Goal: Task Accomplishment & Management: Complete application form

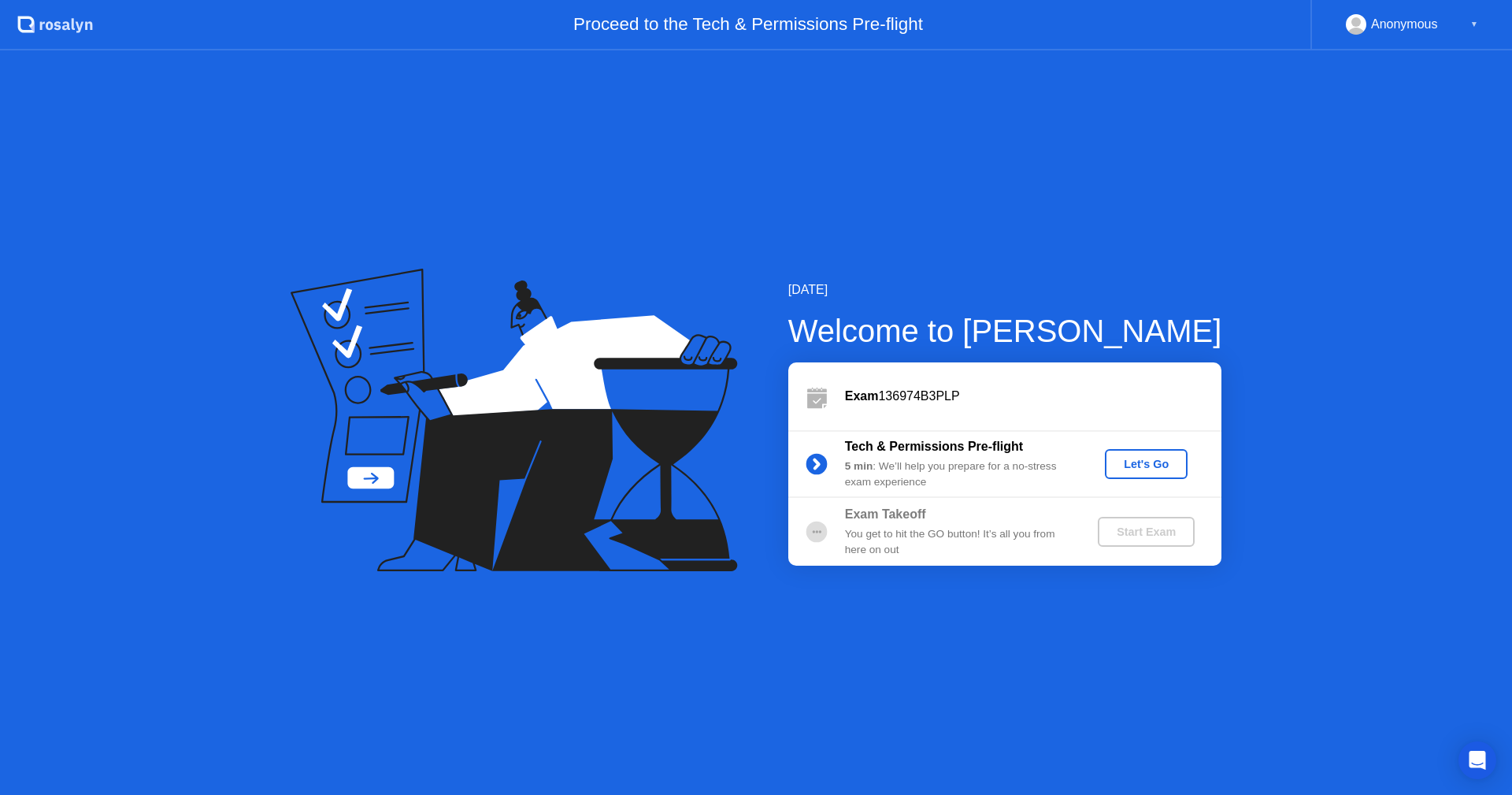
click at [1153, 467] on div "Let's Go" at bounding box center [1146, 463] width 70 height 13
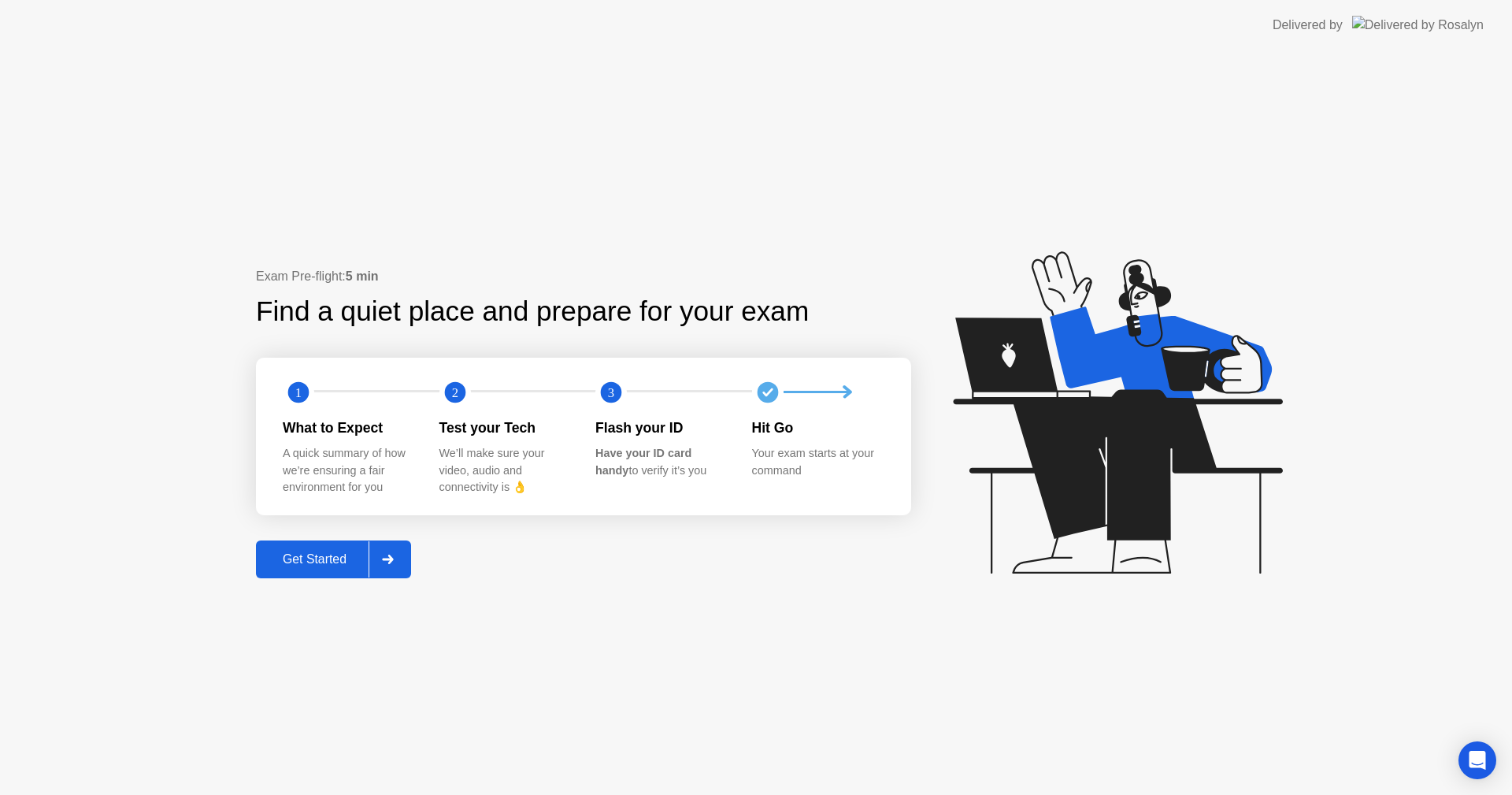
click at [333, 557] on div "Get Started" at bounding box center [315, 559] width 108 height 14
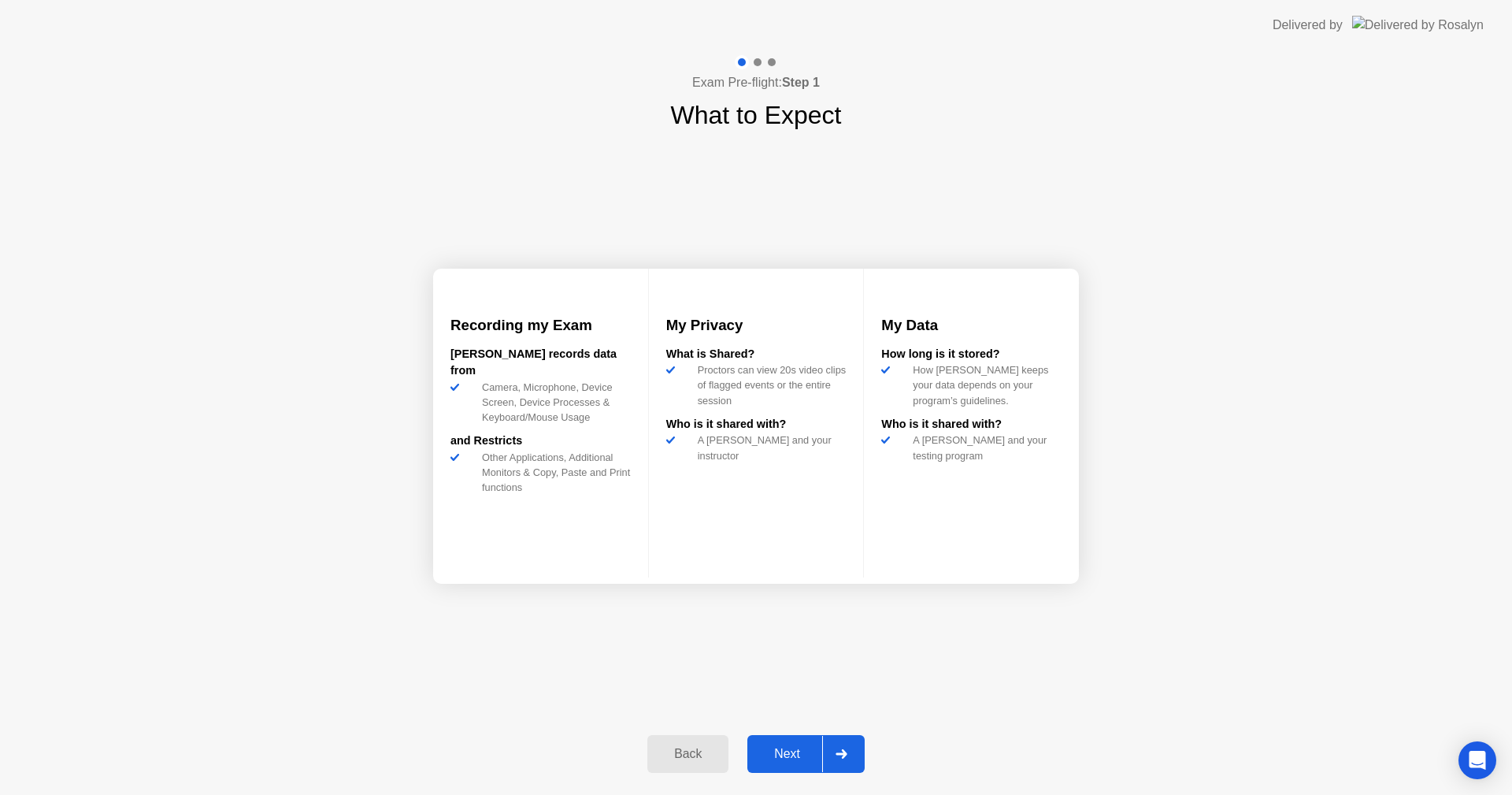
click at [795, 753] on div "Next" at bounding box center [786, 754] width 70 height 14
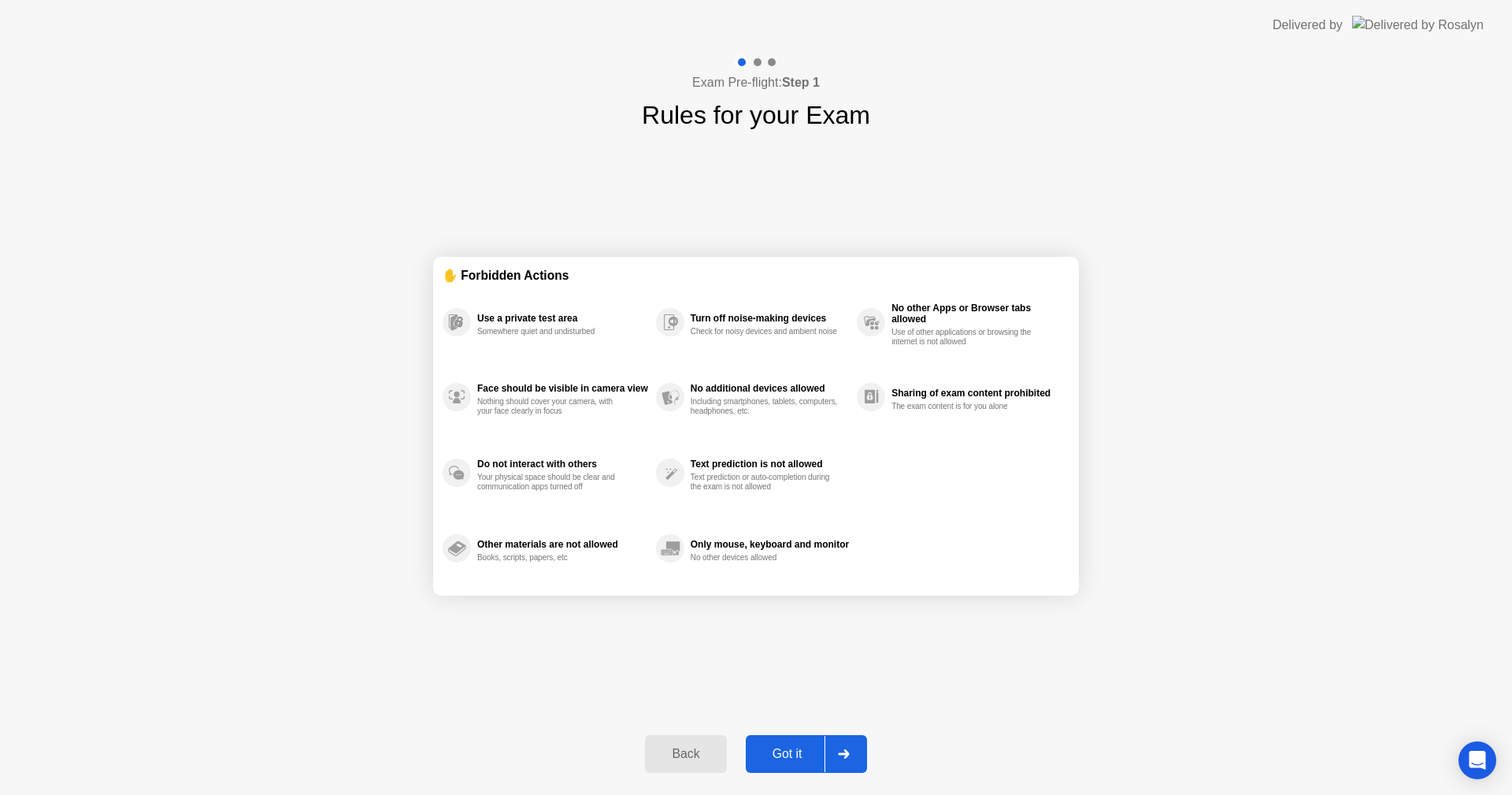
click at [794, 753] on div "Got it" at bounding box center [787, 754] width 74 height 14
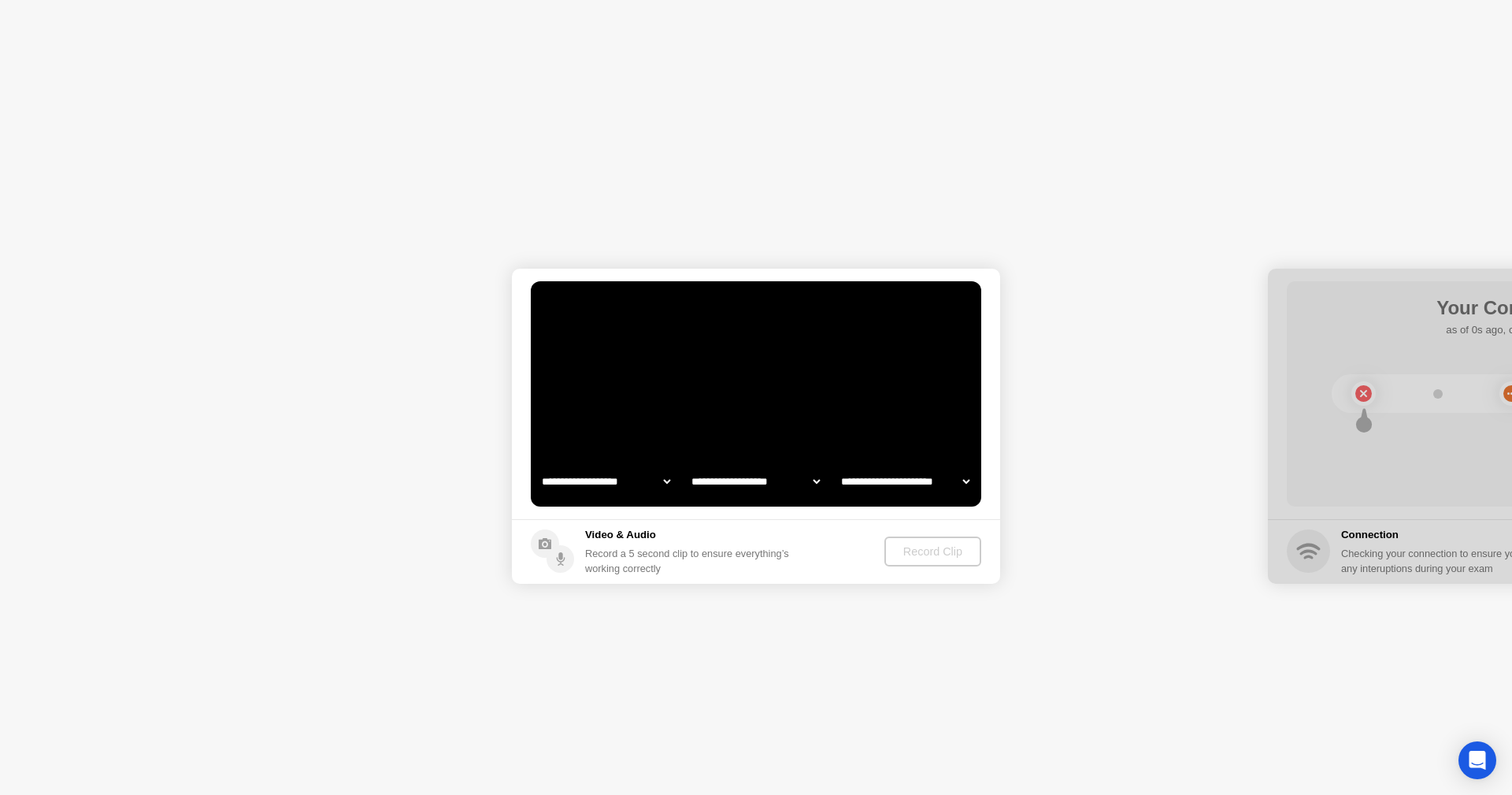
select select "**********"
select select "*******"
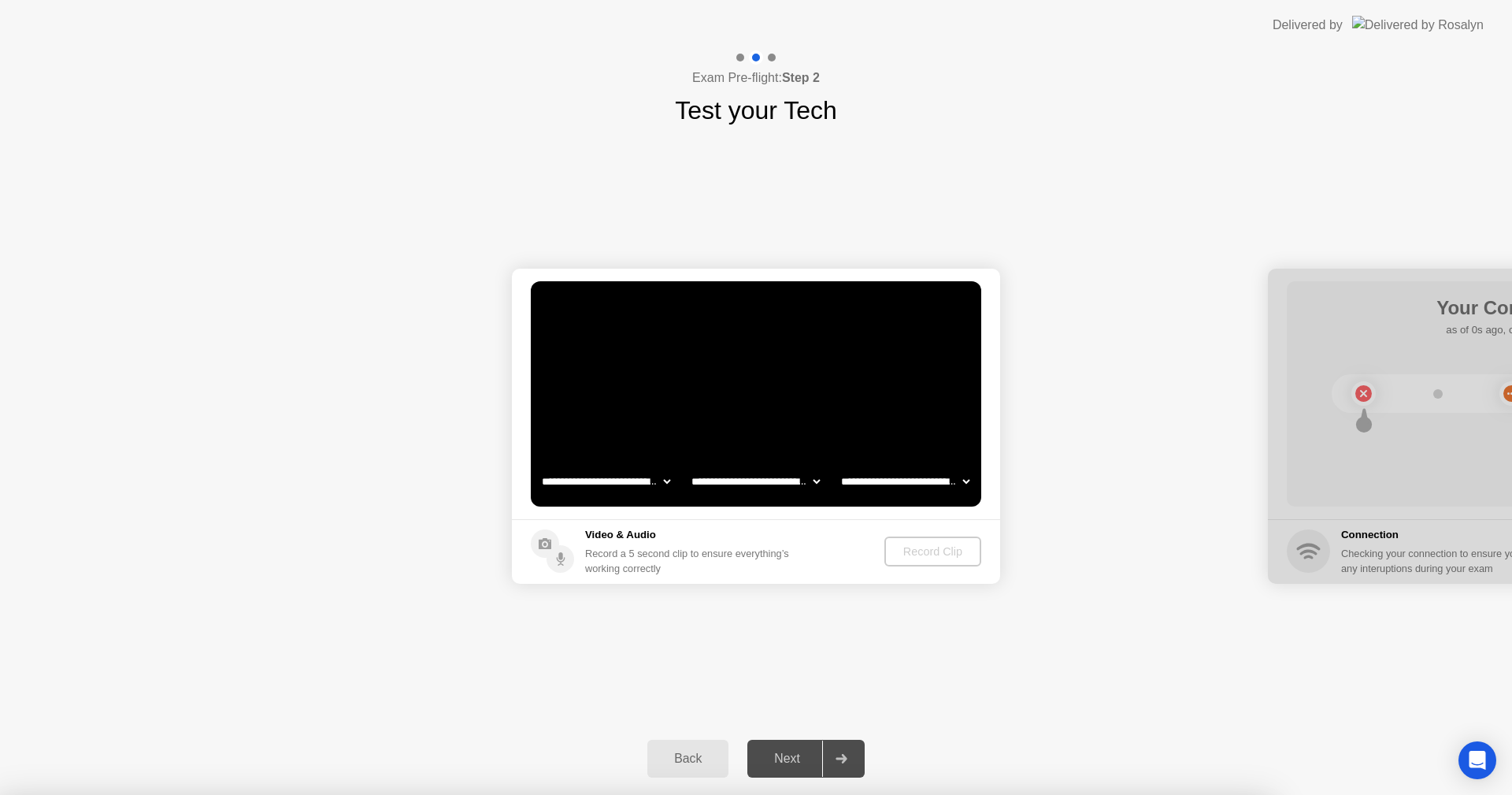
click at [677, 794] on div at bounding box center [756, 795] width 1512 height 0
click at [786, 794] on div at bounding box center [756, 795] width 1512 height 0
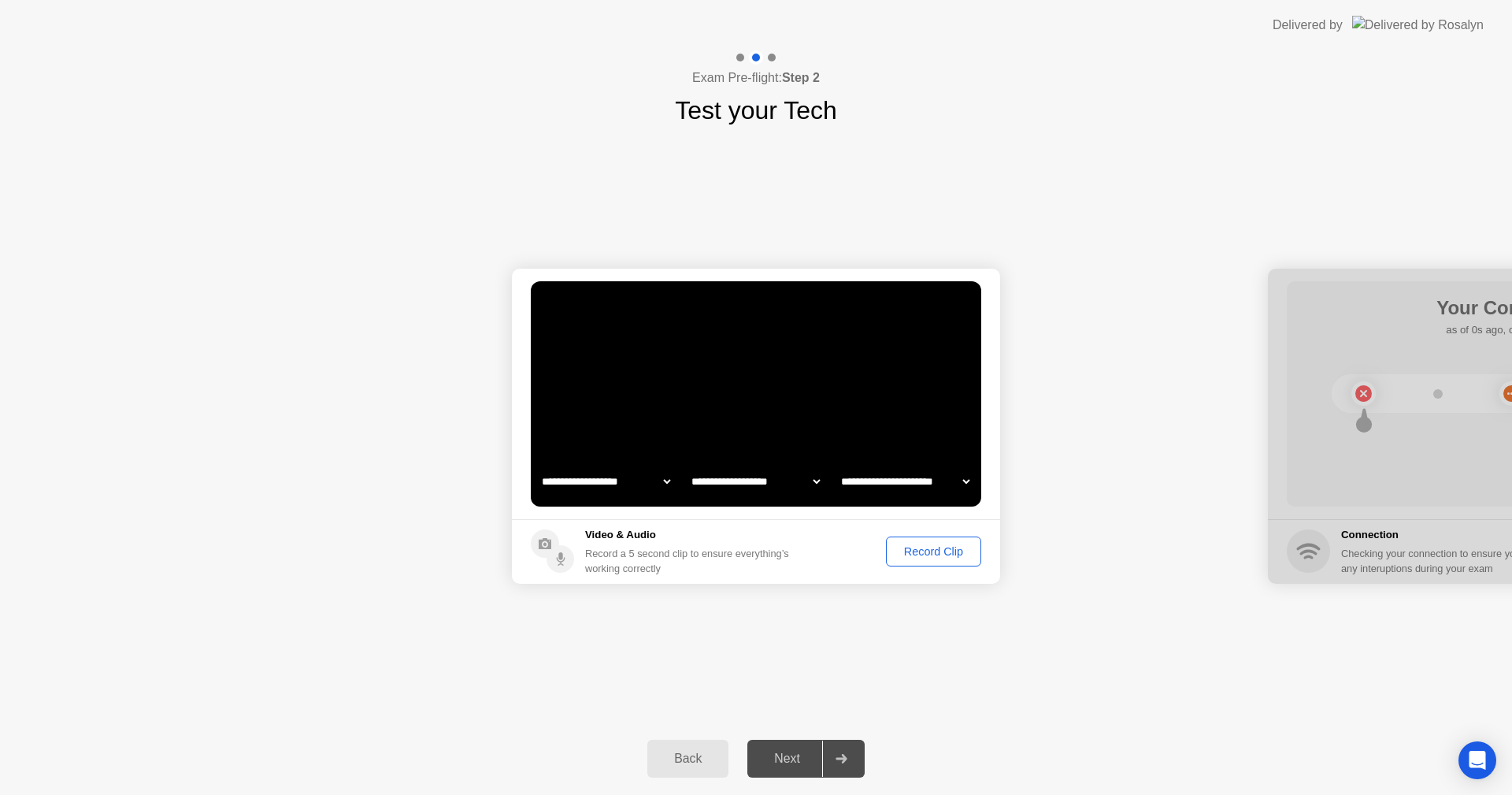
click at [937, 545] on div "Record Clip" at bounding box center [934, 551] width 84 height 13
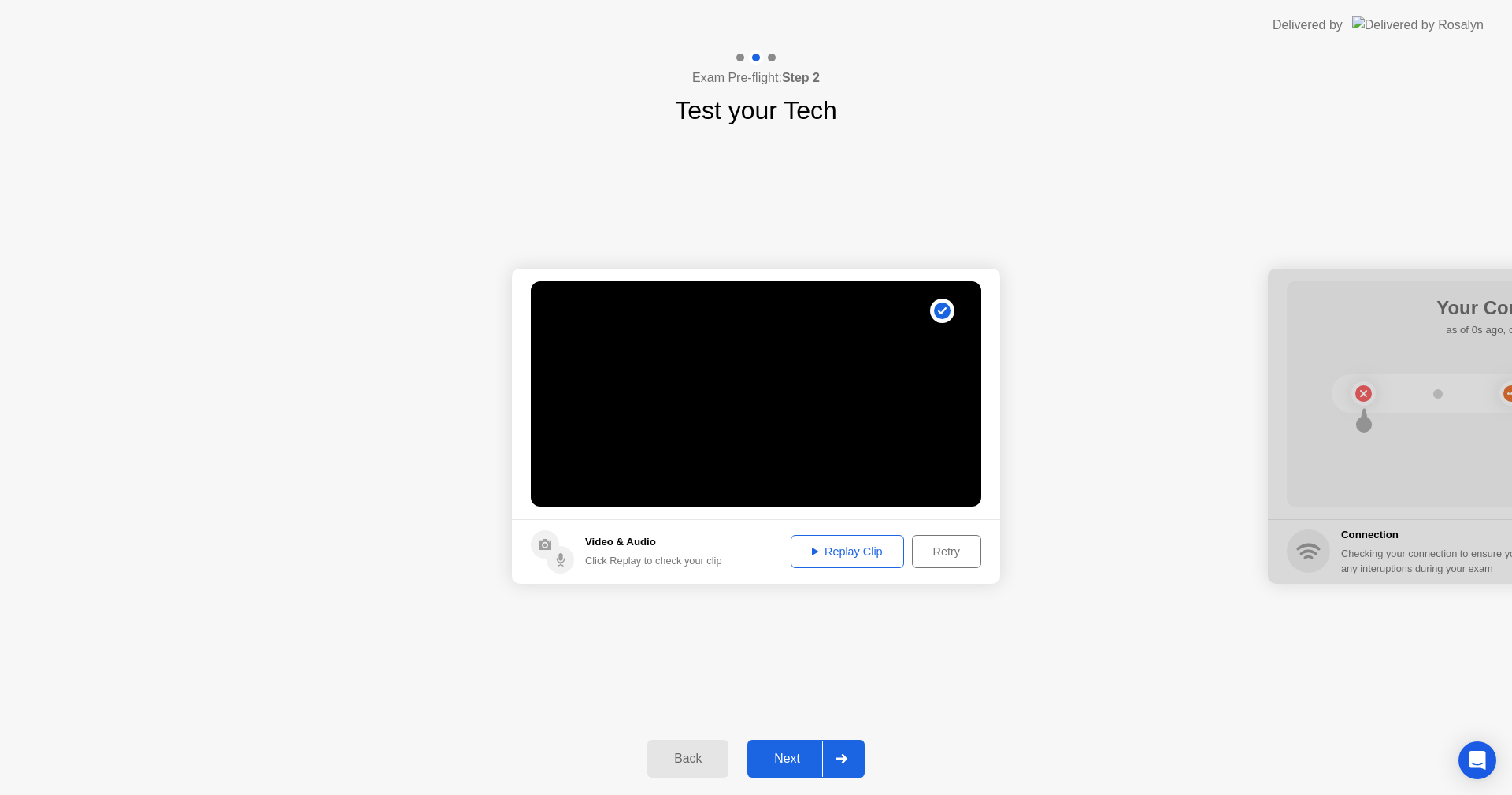
click at [862, 549] on div "Replay Clip" at bounding box center [847, 551] width 102 height 13
click at [829, 674] on div "**********" at bounding box center [756, 425] width 1512 height 593
click at [867, 549] on div "Replay Clip" at bounding box center [847, 551] width 102 height 13
click at [797, 756] on div "Next" at bounding box center [786, 758] width 70 height 14
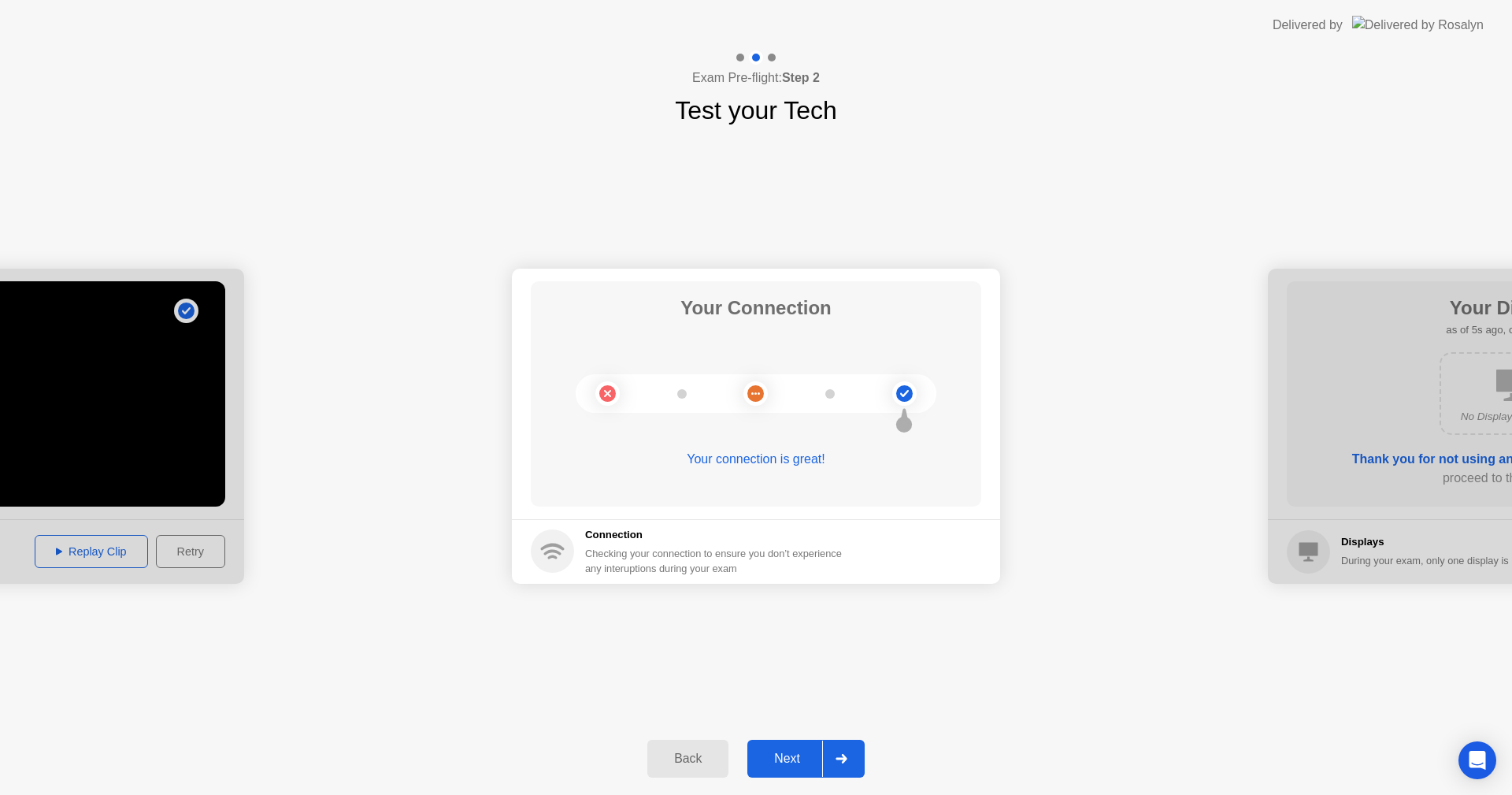
click at [800, 765] on div "Next" at bounding box center [786, 758] width 70 height 14
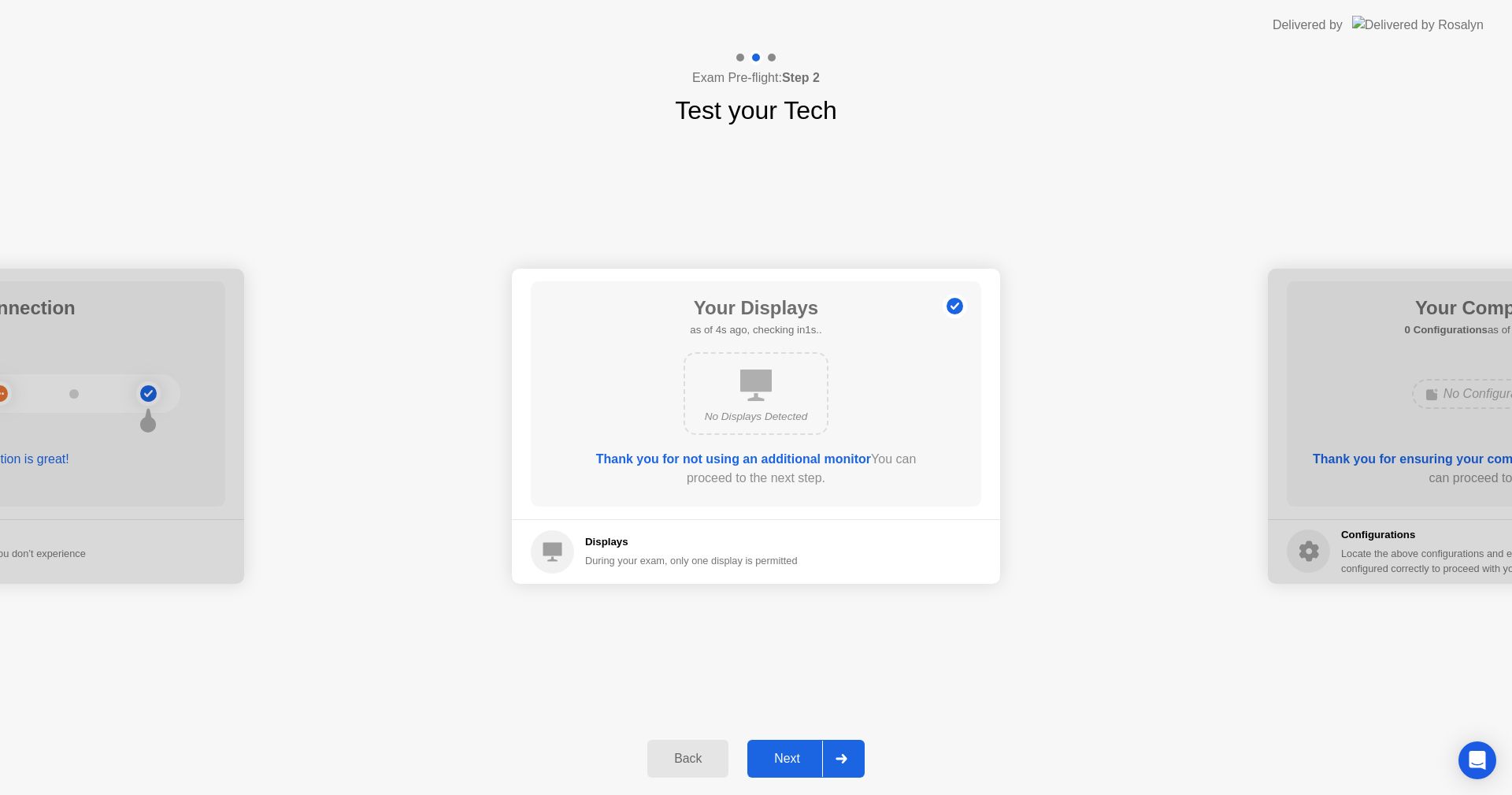
click at [801, 758] on div "Next" at bounding box center [786, 758] width 70 height 14
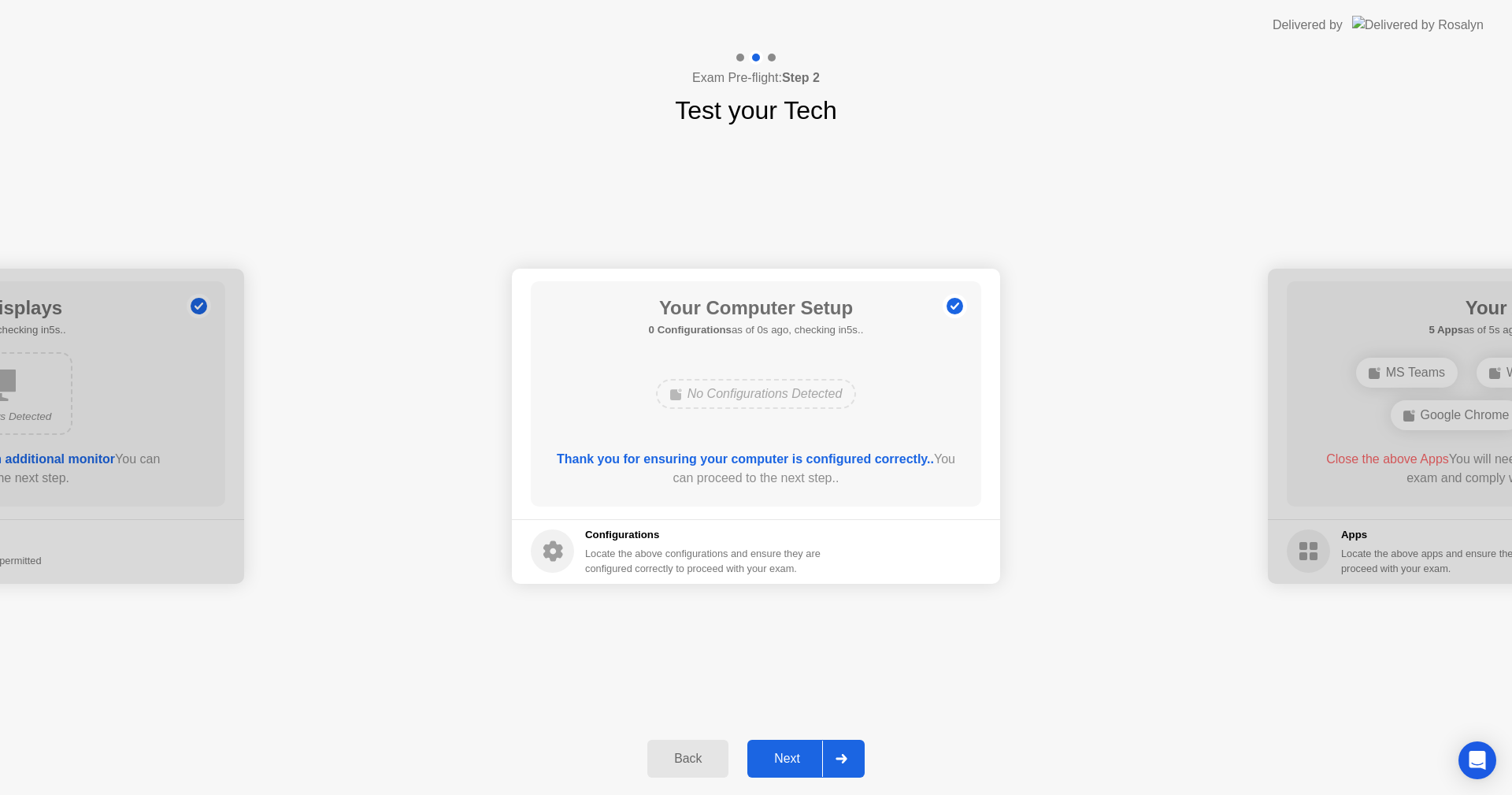
click at [801, 758] on div "Next" at bounding box center [786, 758] width 70 height 14
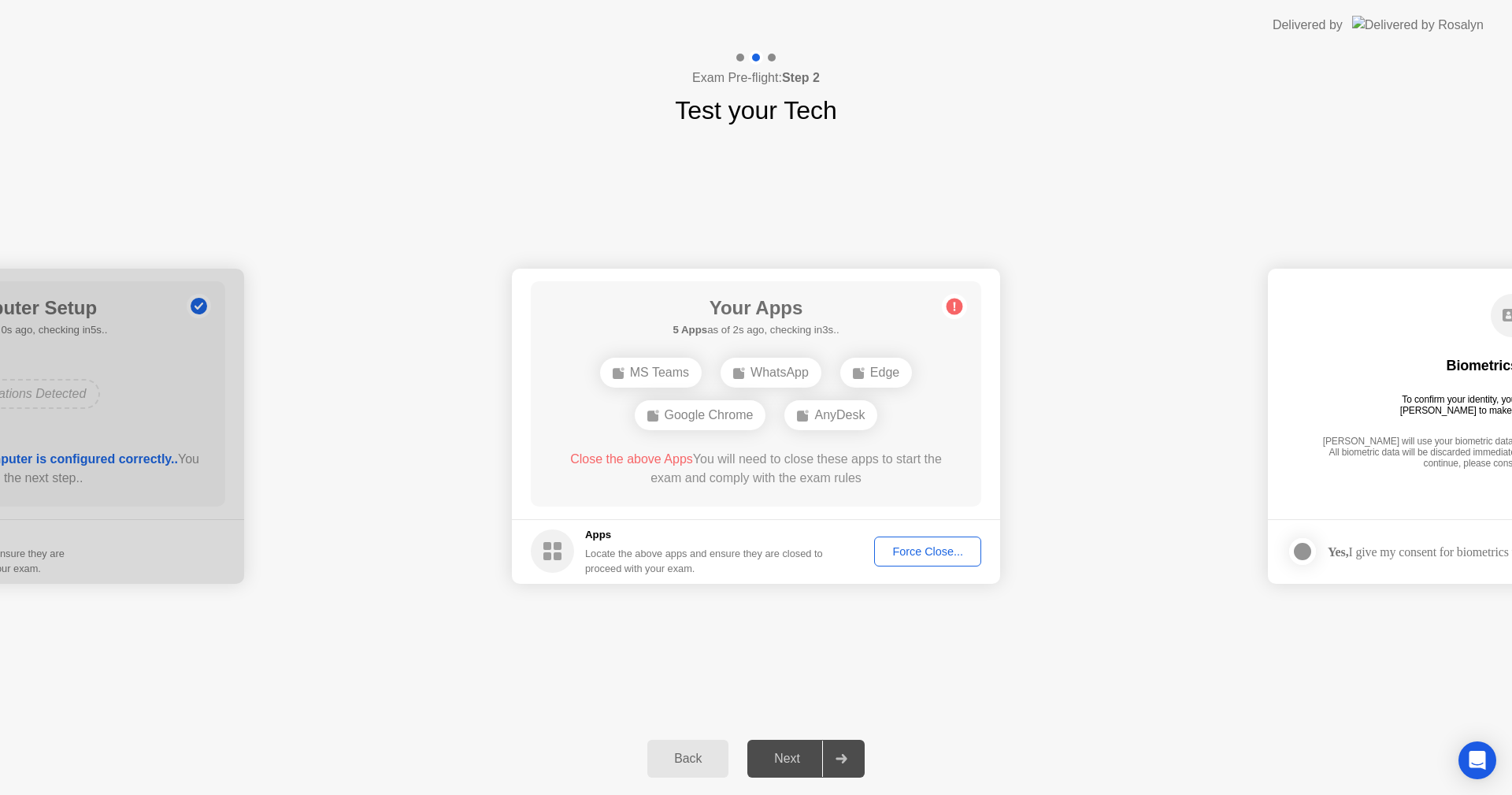
click at [897, 549] on div "Force Close..." at bounding box center [928, 551] width 96 height 13
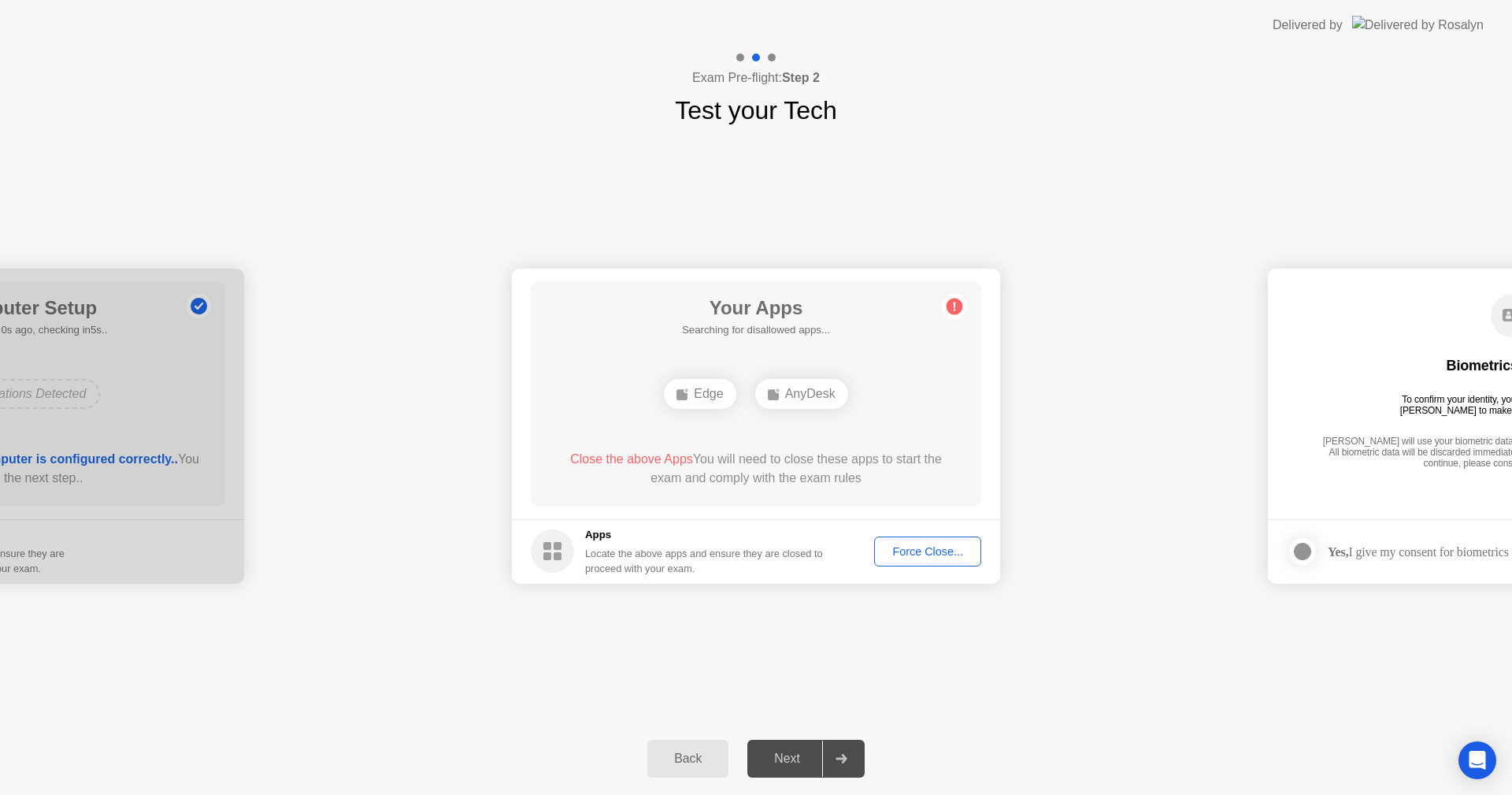
click at [927, 554] on div "Force Close..." at bounding box center [928, 551] width 96 height 13
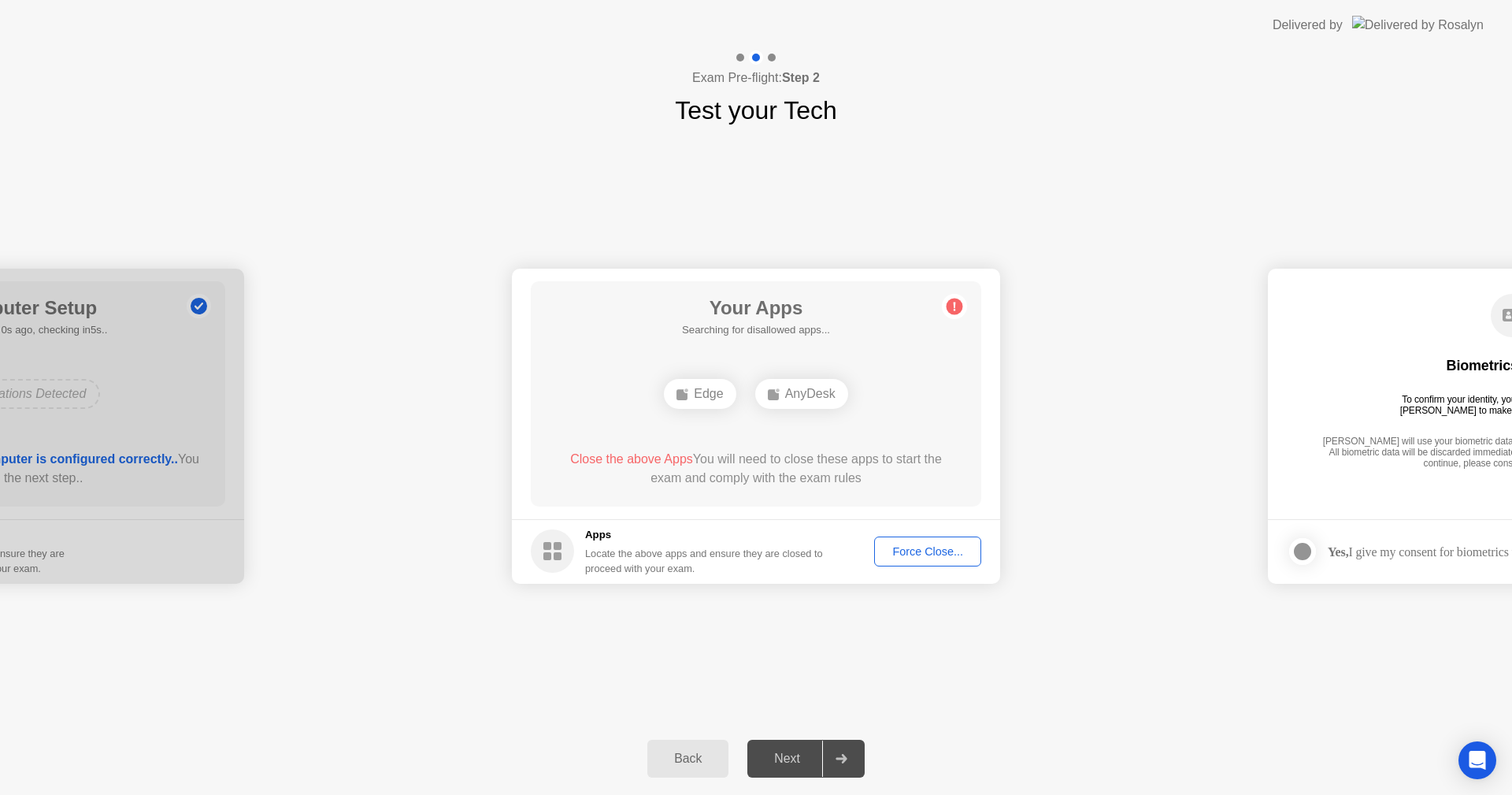
click at [938, 554] on div "Force Close..." at bounding box center [928, 551] width 96 height 13
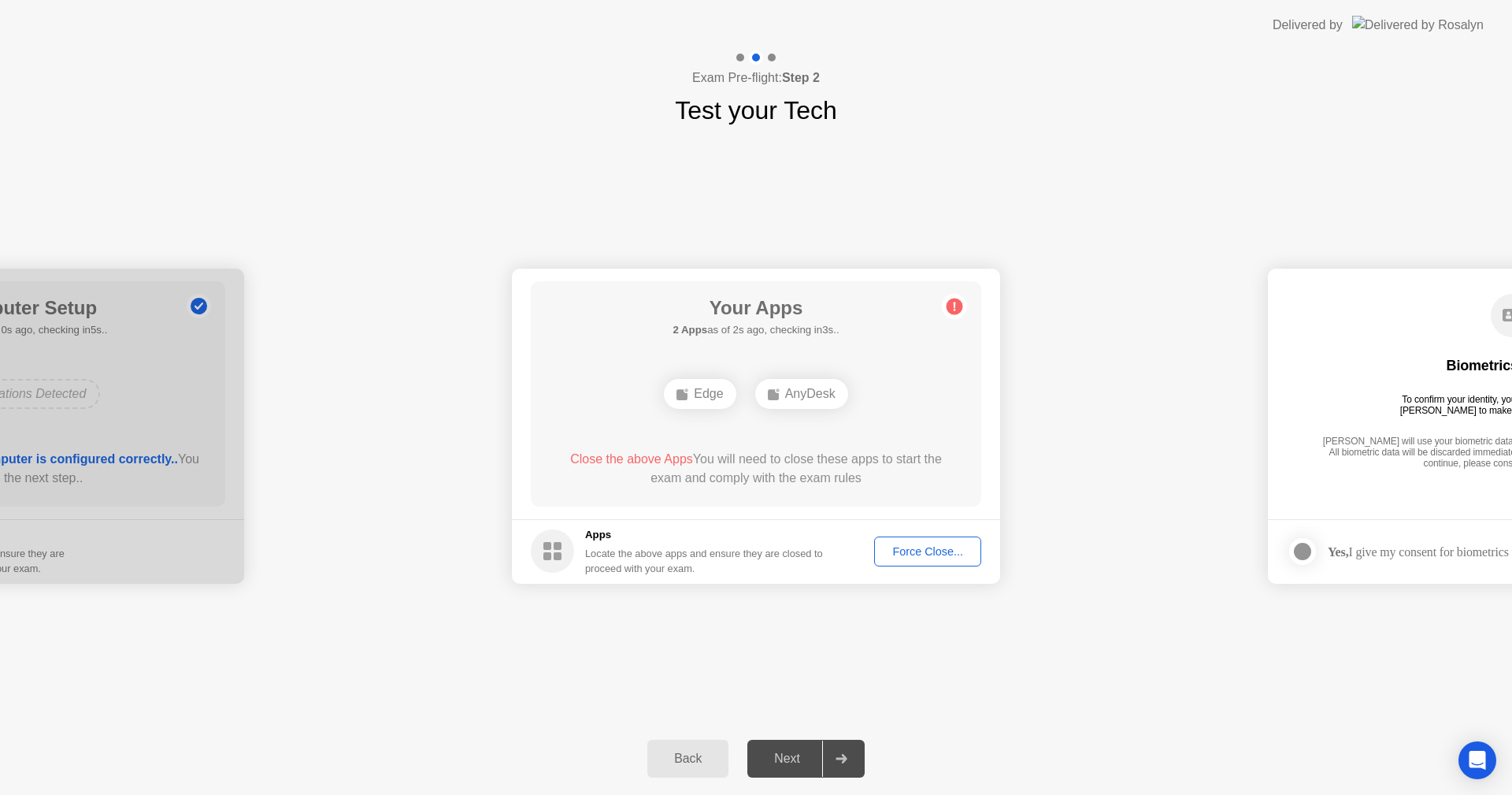
click at [923, 538] on button "Force Close..." at bounding box center [927, 551] width 107 height 30
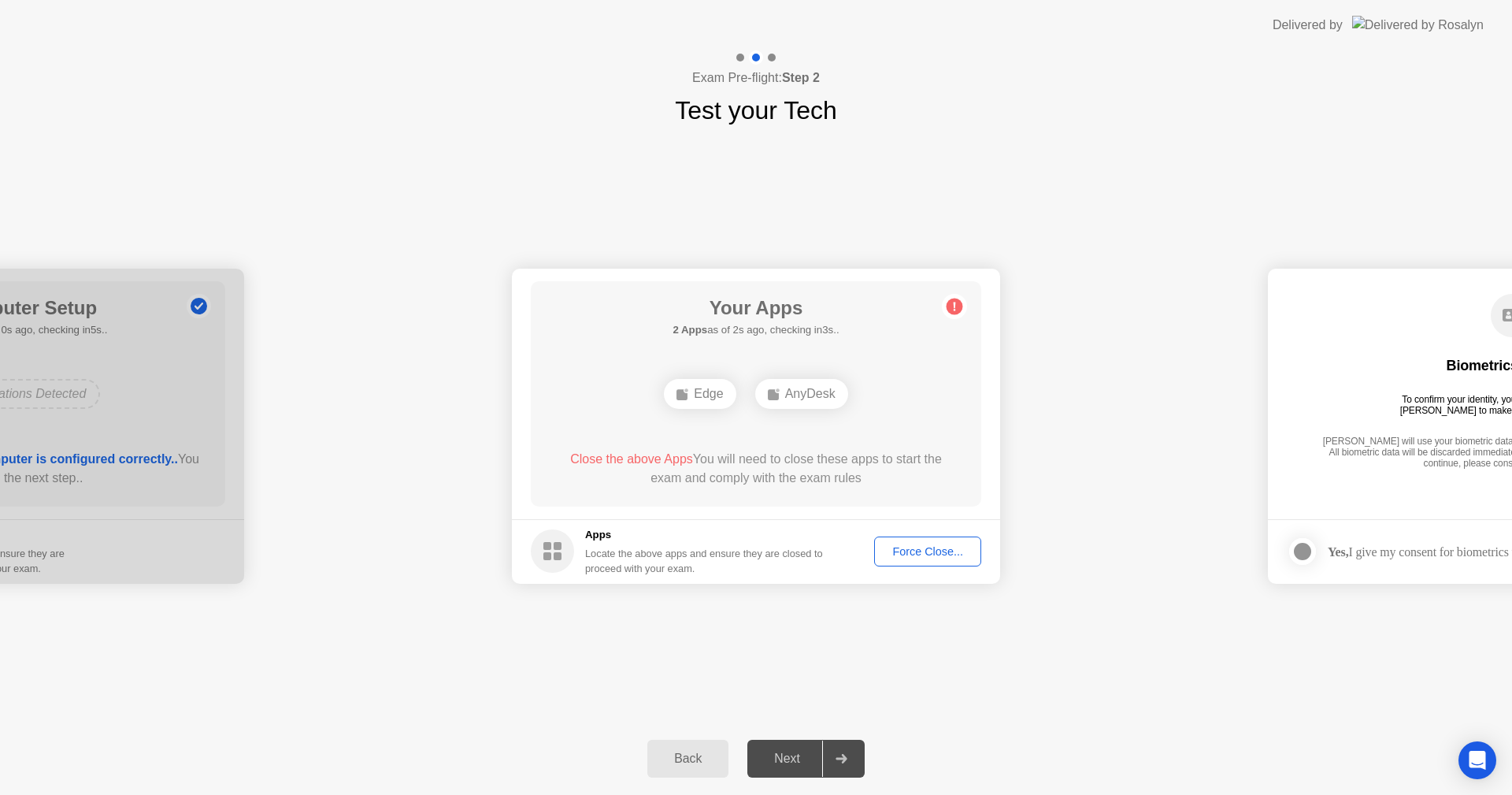
click at [921, 552] on div "Force Close..." at bounding box center [928, 551] width 96 height 13
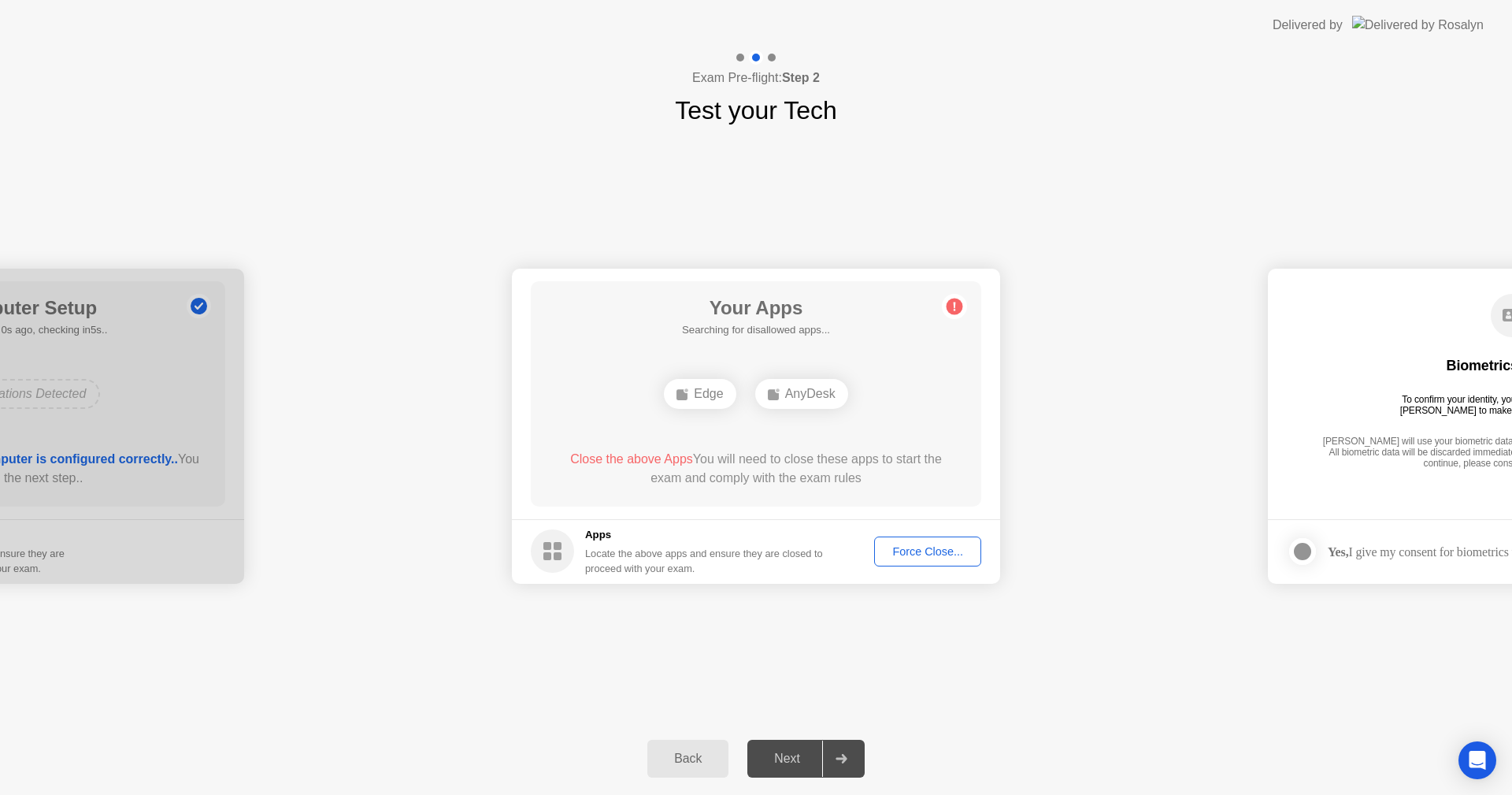
click at [920, 555] on div "Force Close..." at bounding box center [928, 551] width 96 height 13
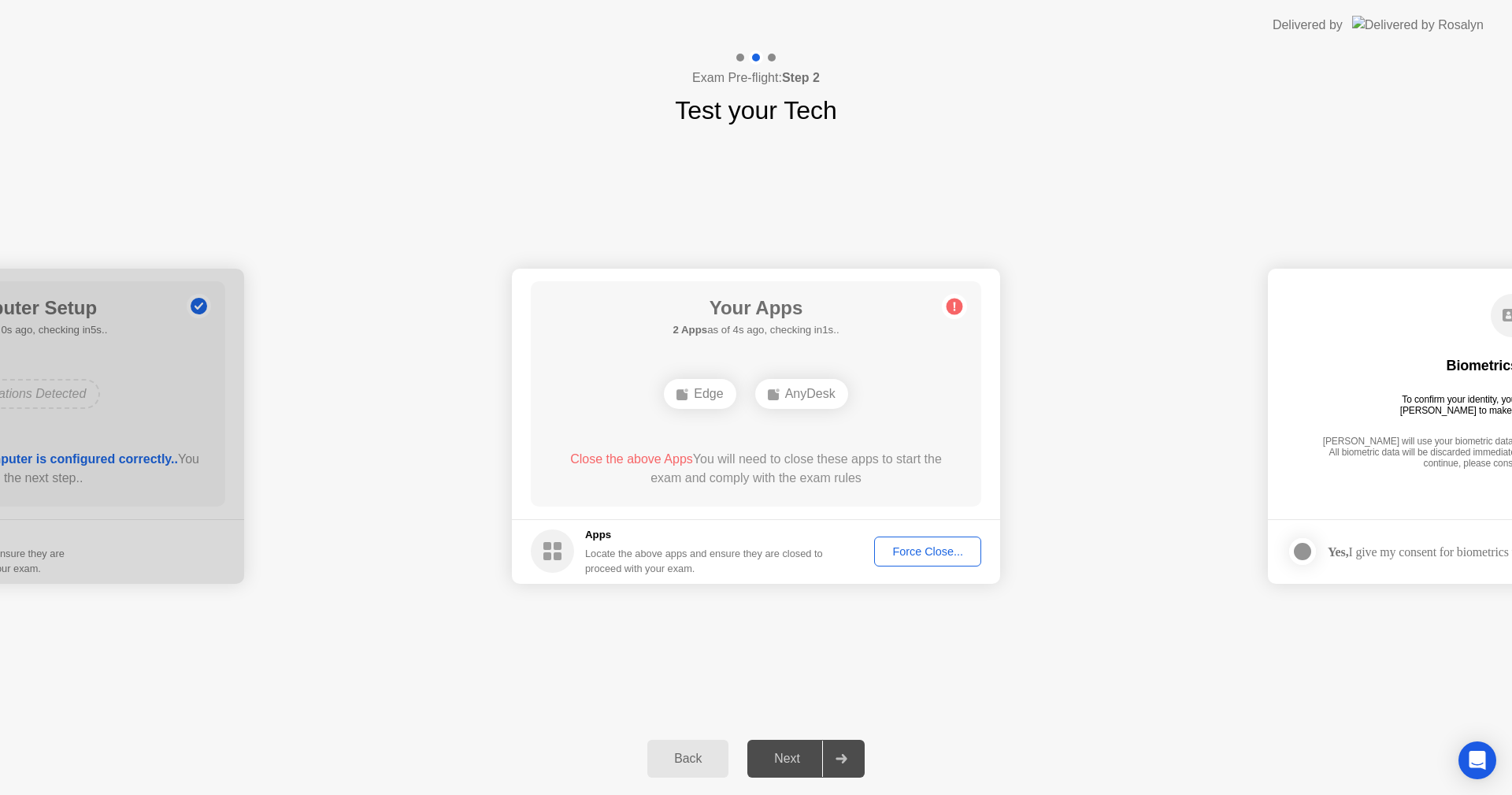
click at [908, 552] on div "Force Close..." at bounding box center [928, 551] width 96 height 13
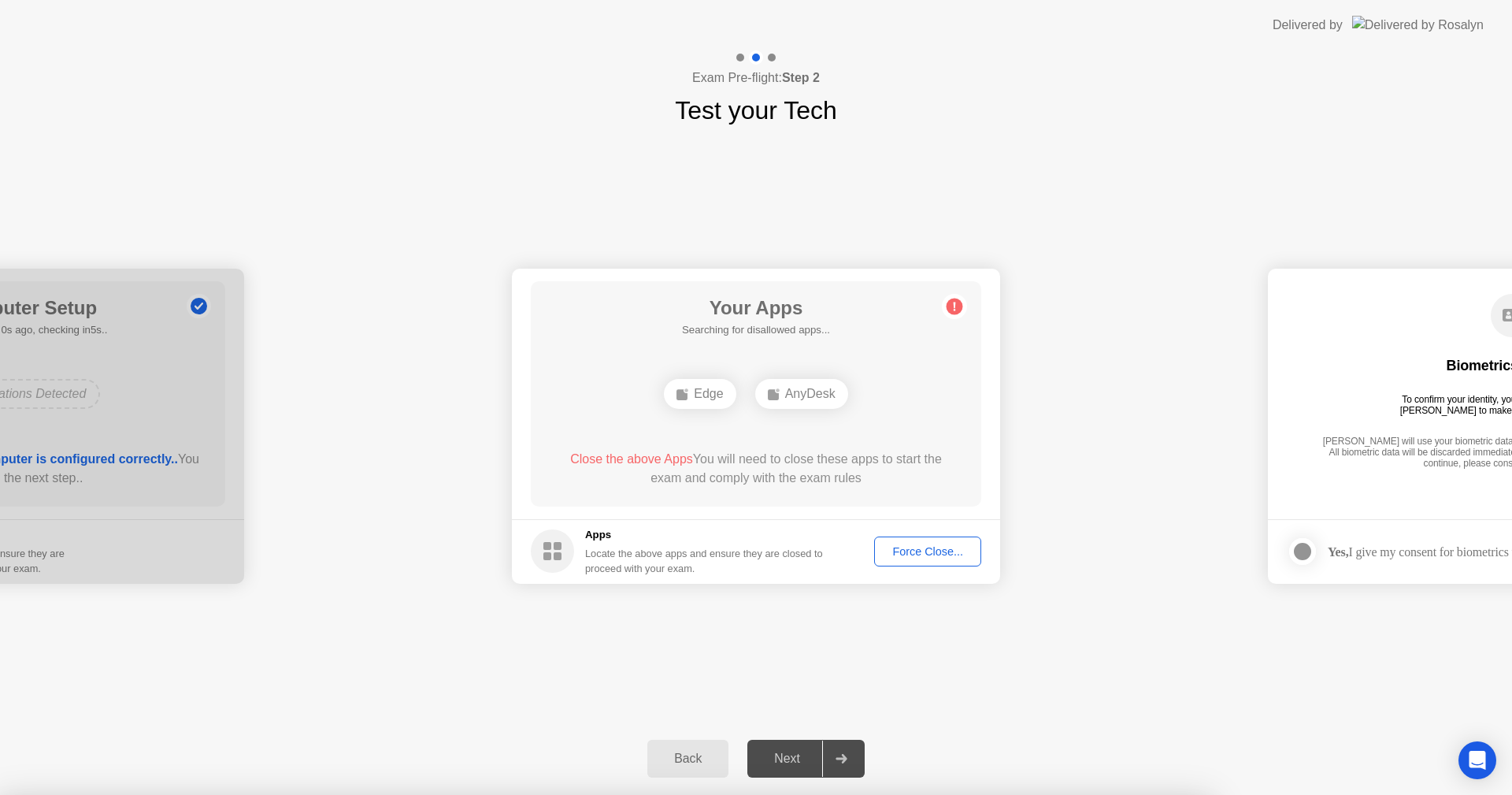
click at [984, 794] on div at bounding box center [756, 795] width 1512 height 0
click at [907, 794] on div at bounding box center [756, 795] width 1512 height 0
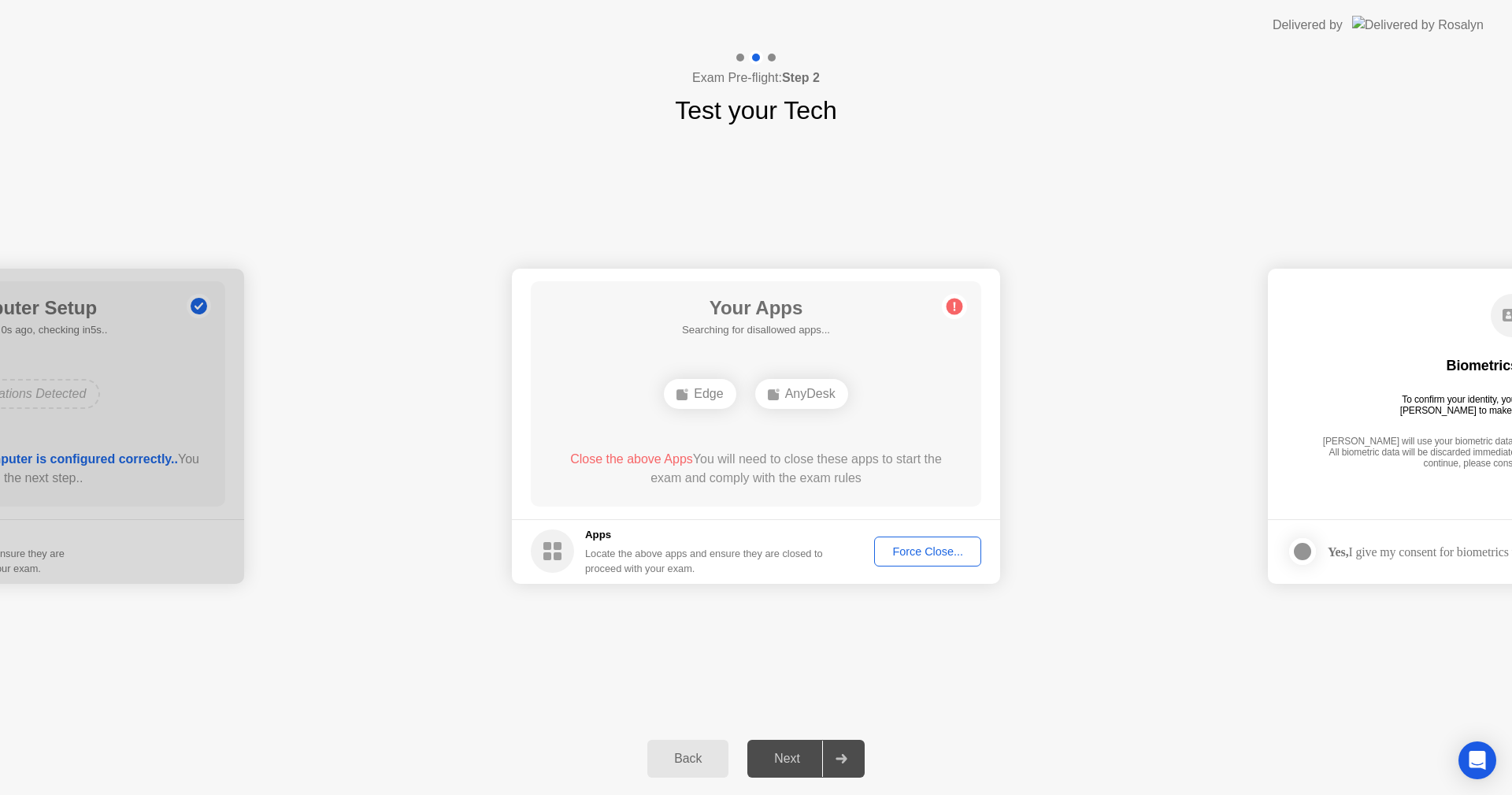
click at [905, 548] on div "Force Close..." at bounding box center [928, 551] width 96 height 13
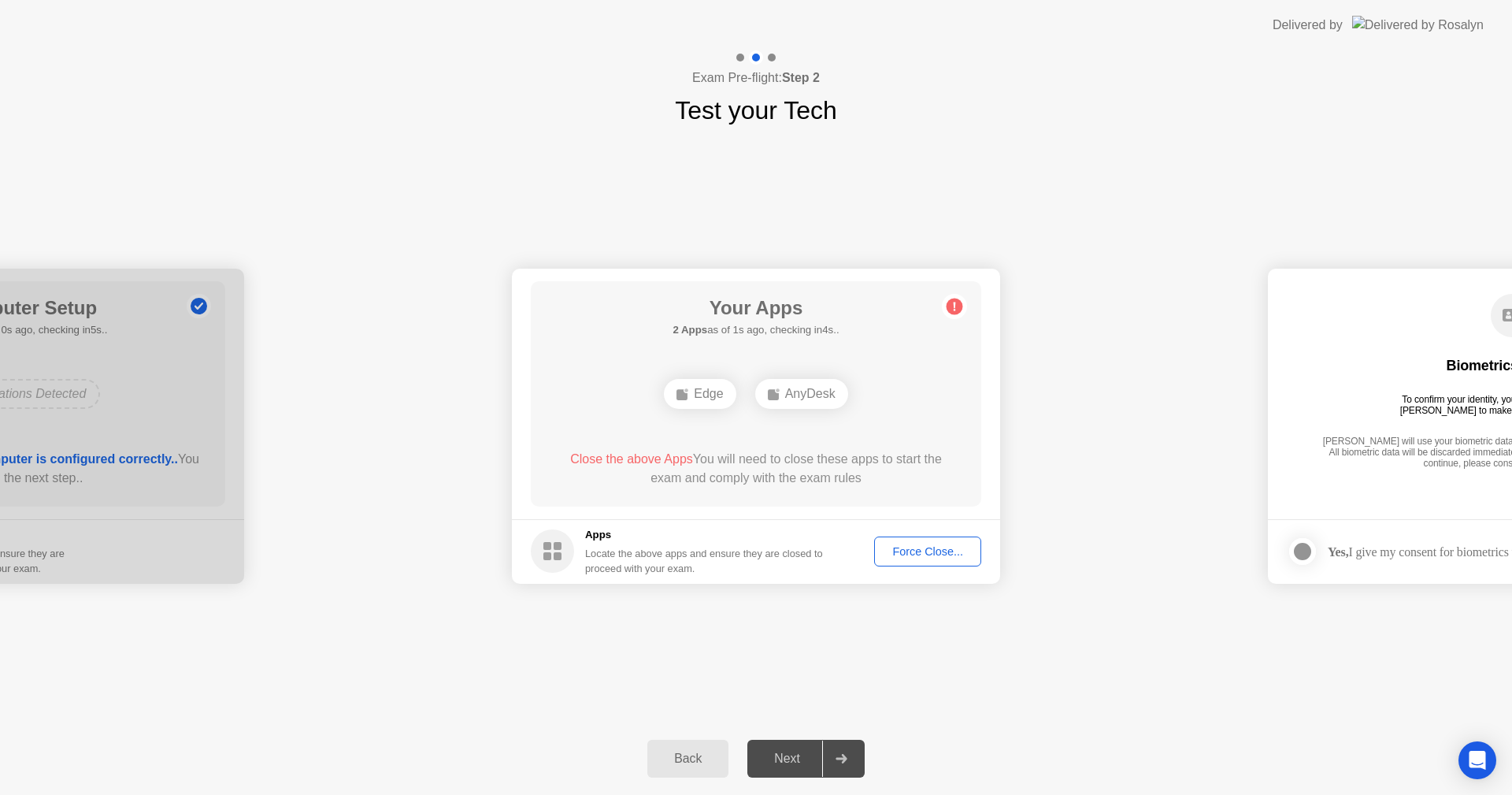
click at [943, 549] on div "Force Close..." at bounding box center [928, 551] width 96 height 13
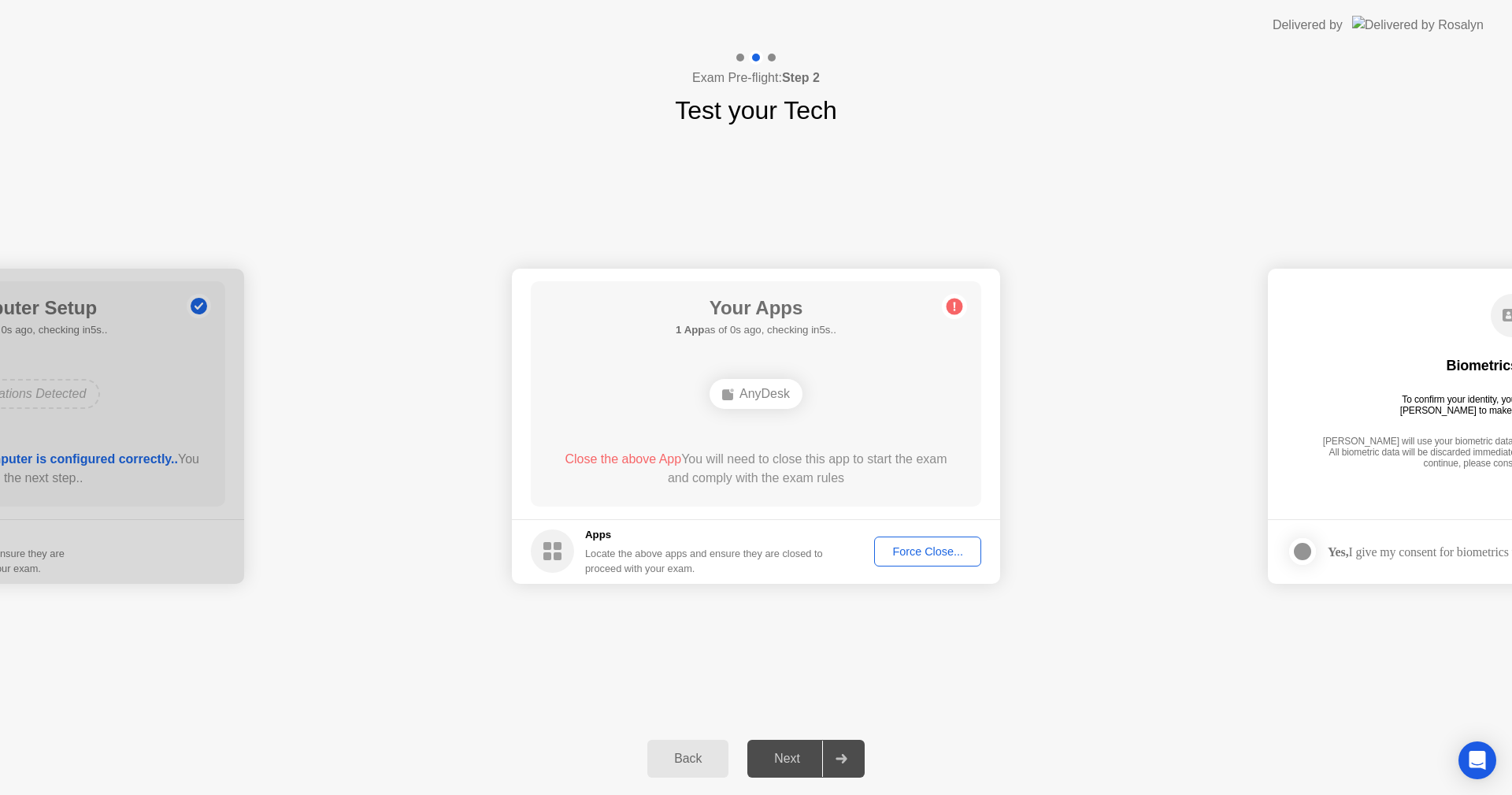
click at [849, 762] on div at bounding box center [840, 758] width 38 height 36
click at [796, 762] on div "Next" at bounding box center [786, 758] width 70 height 14
click at [939, 554] on div "Force Close..." at bounding box center [928, 551] width 96 height 13
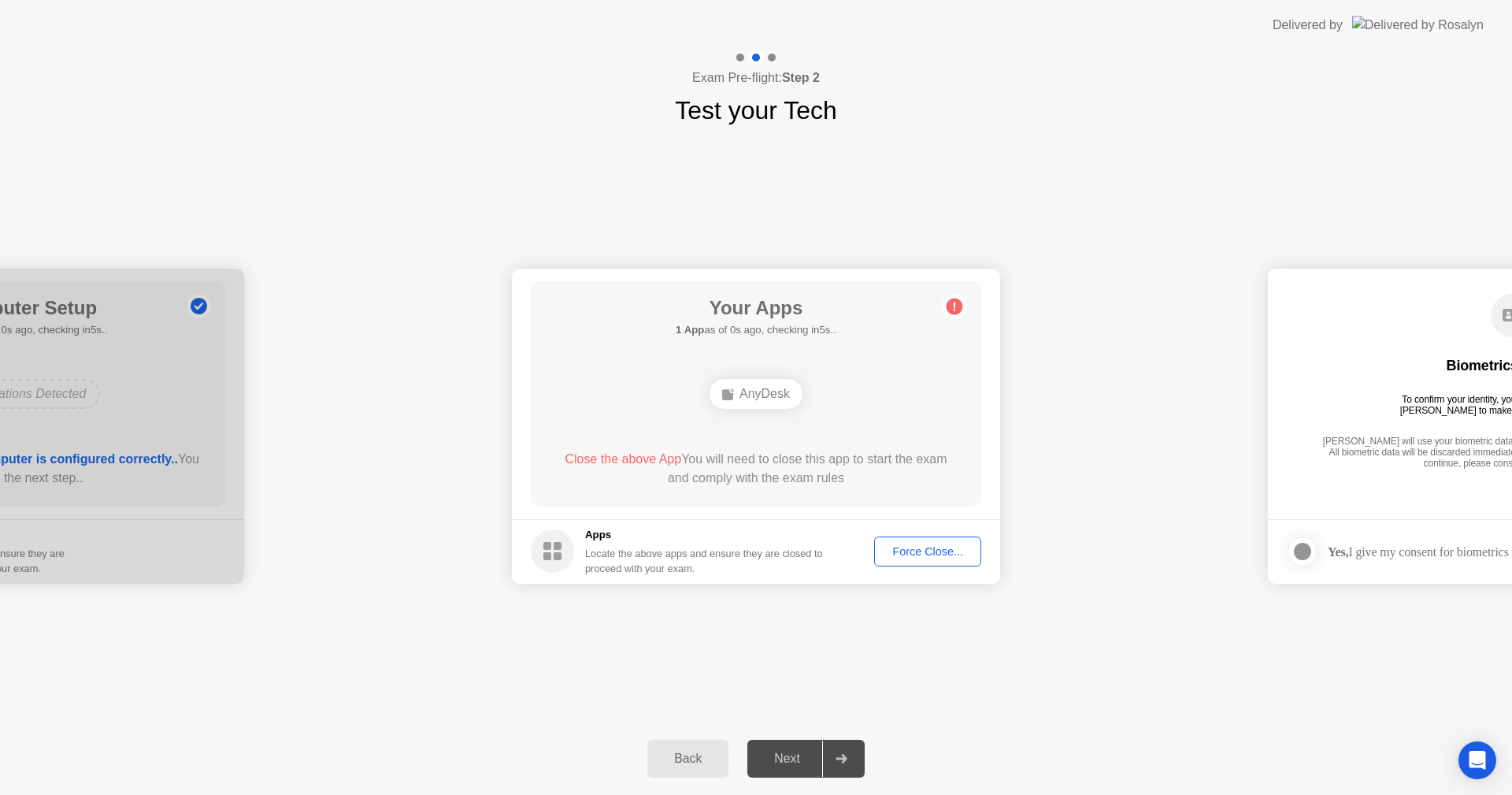
click at [905, 547] on div "Force Close..." at bounding box center [928, 551] width 96 height 13
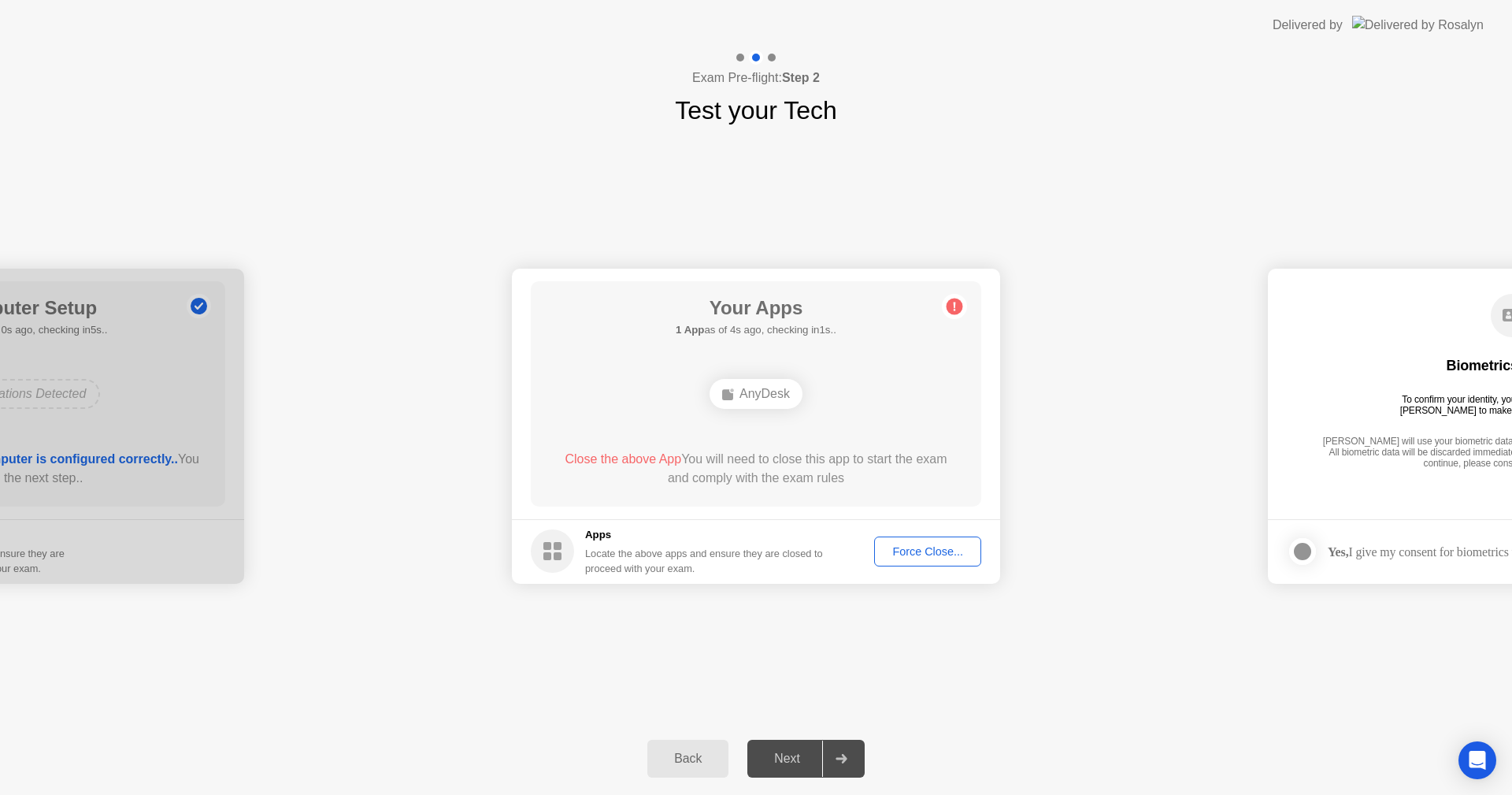
click at [917, 558] on div "Force Close..." at bounding box center [928, 551] width 96 height 13
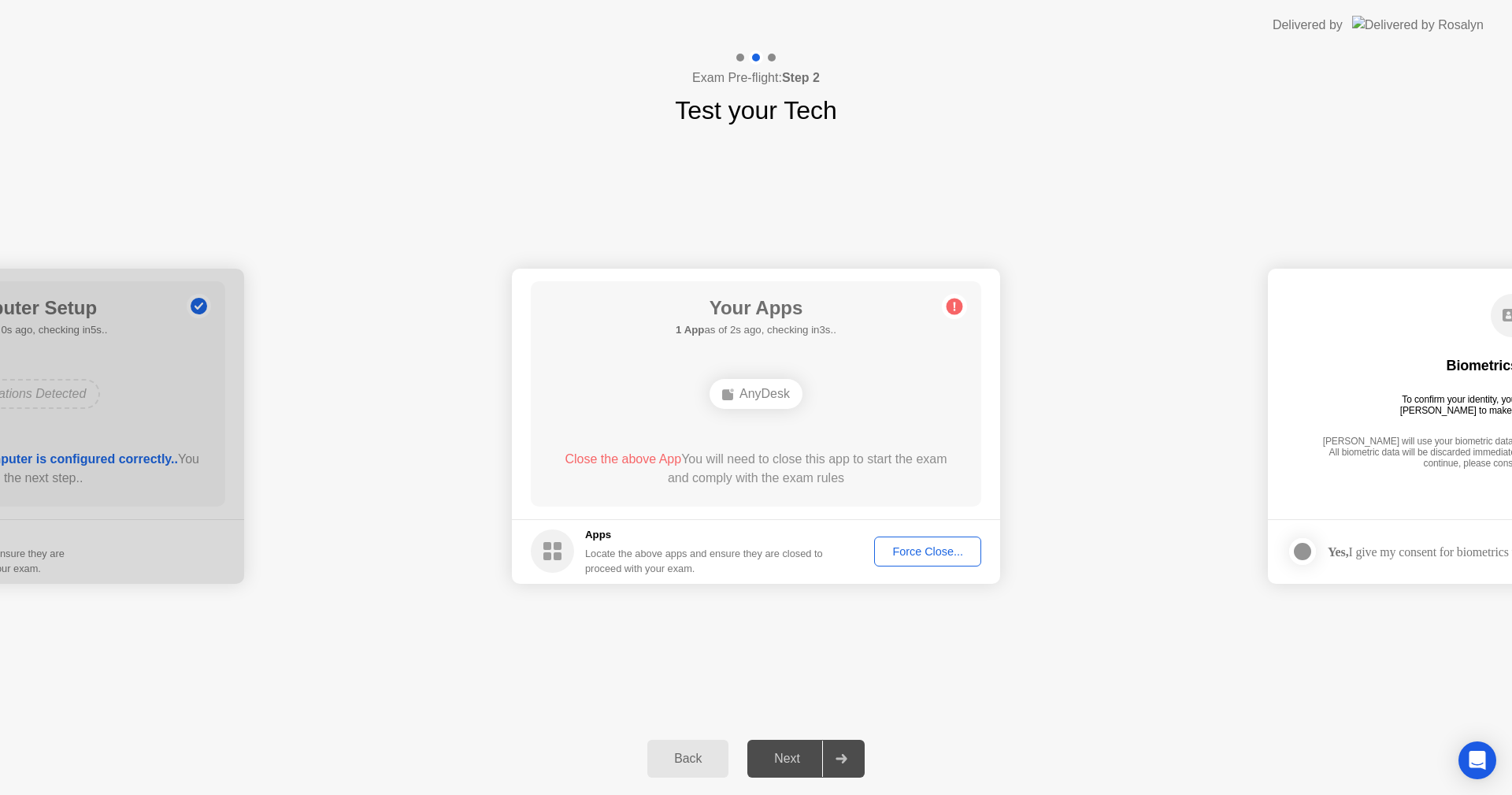
click at [921, 550] on div "Force Close..." at bounding box center [928, 551] width 96 height 13
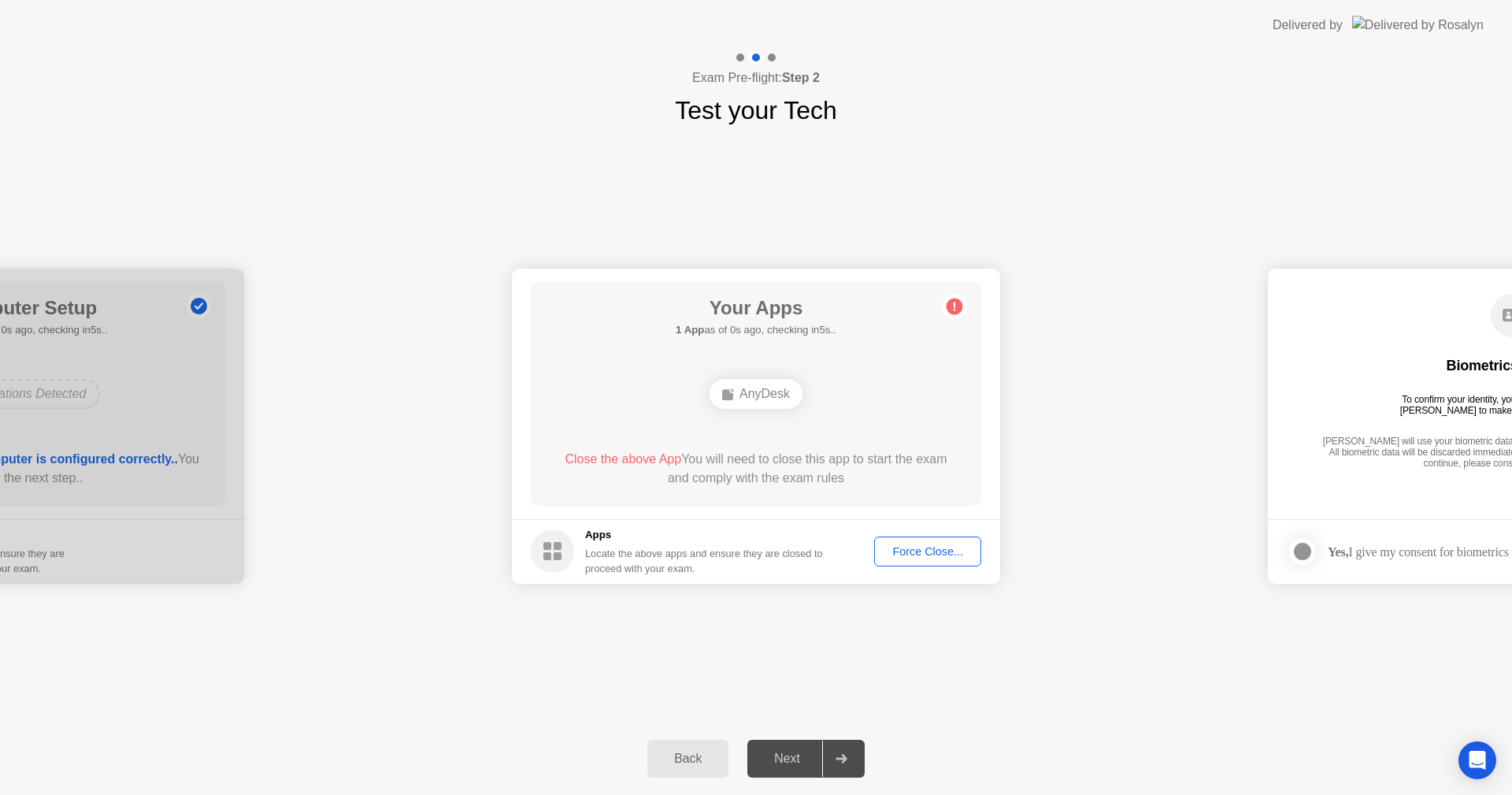
click at [907, 554] on div "Force Close..." at bounding box center [928, 551] width 96 height 13
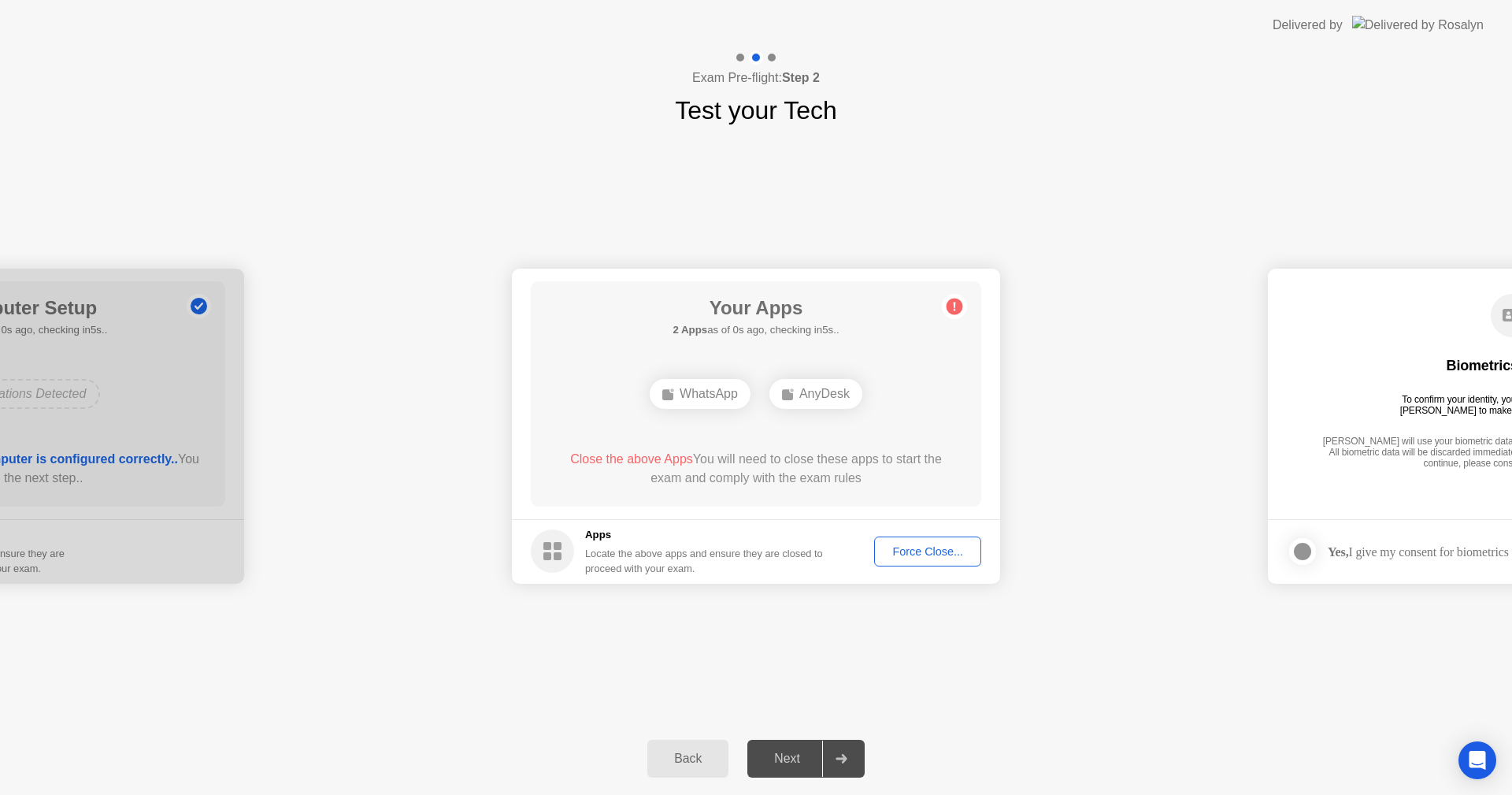
click at [844, 759] on icon at bounding box center [840, 758] width 11 height 9
click at [692, 760] on div "Back" at bounding box center [688, 758] width 72 height 14
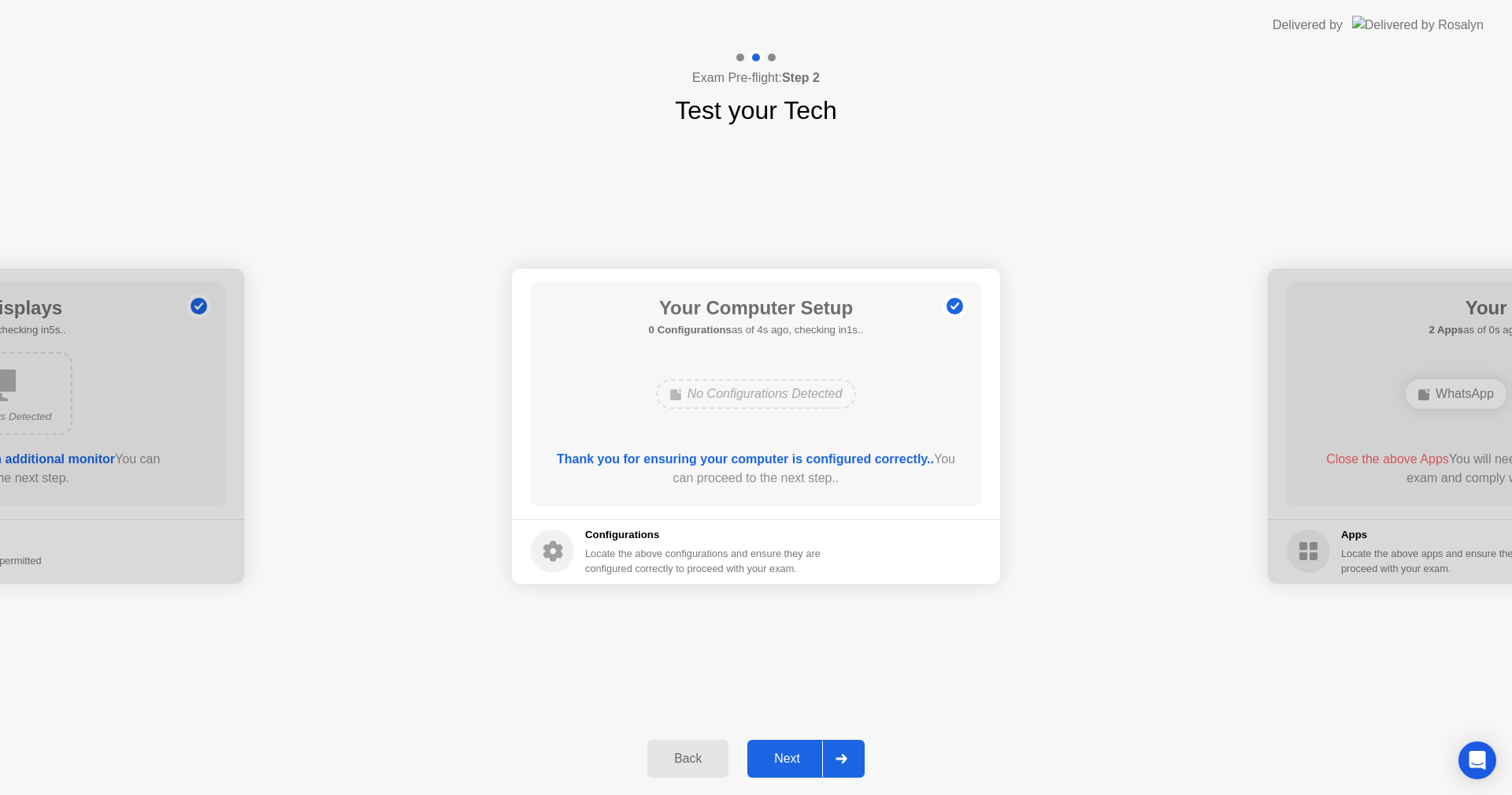
click at [840, 752] on div at bounding box center [840, 758] width 38 height 36
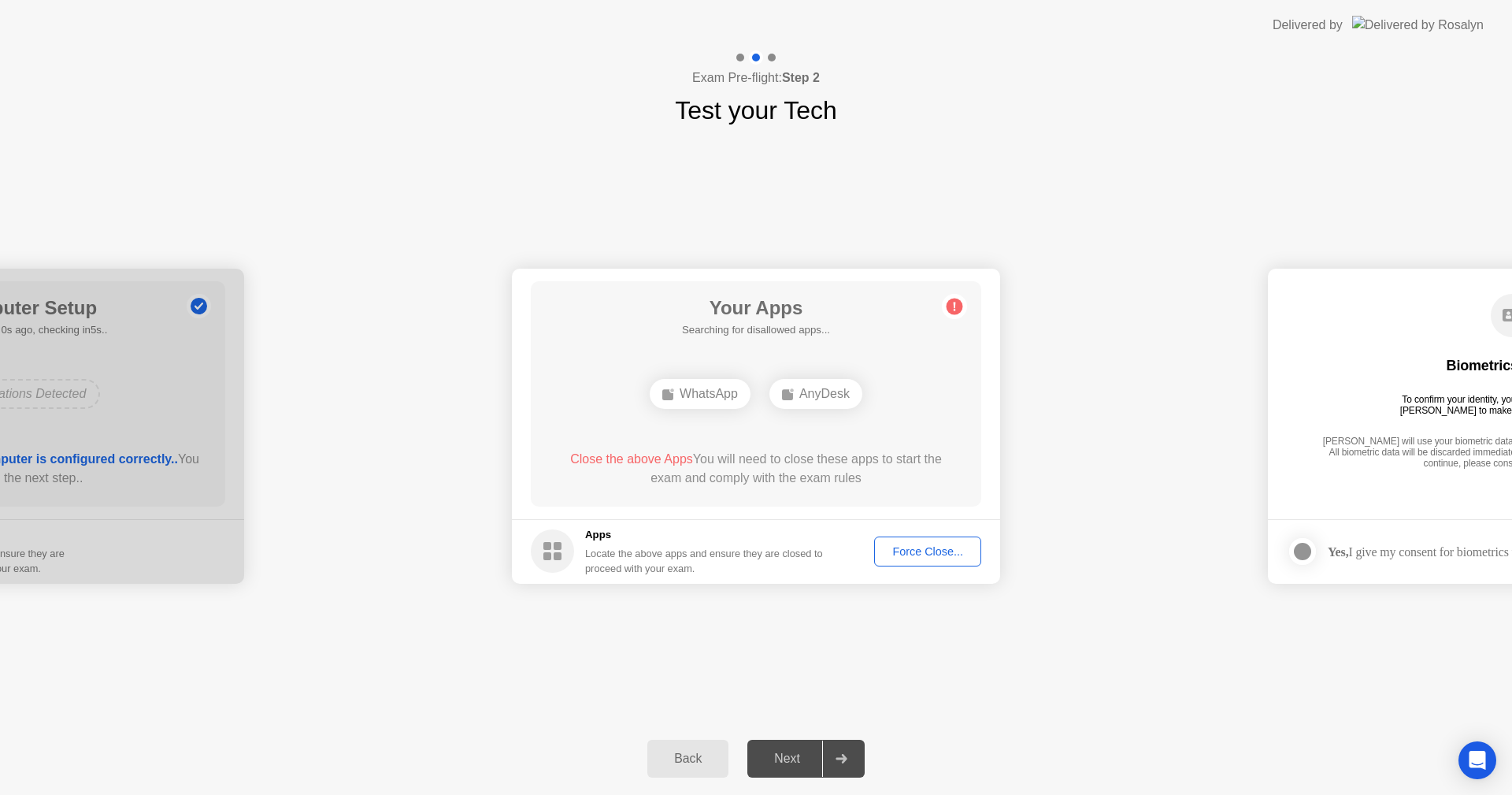
click at [842, 760] on icon at bounding box center [841, 758] width 12 height 9
click at [698, 392] on div "WhatsApp" at bounding box center [699, 393] width 100 height 30
click at [700, 393] on div "WhatsApp" at bounding box center [699, 393] width 100 height 30
click at [699, 391] on div "WhatsApp" at bounding box center [699, 393] width 100 height 30
click at [717, 397] on div "WhatsApp" at bounding box center [699, 393] width 100 height 30
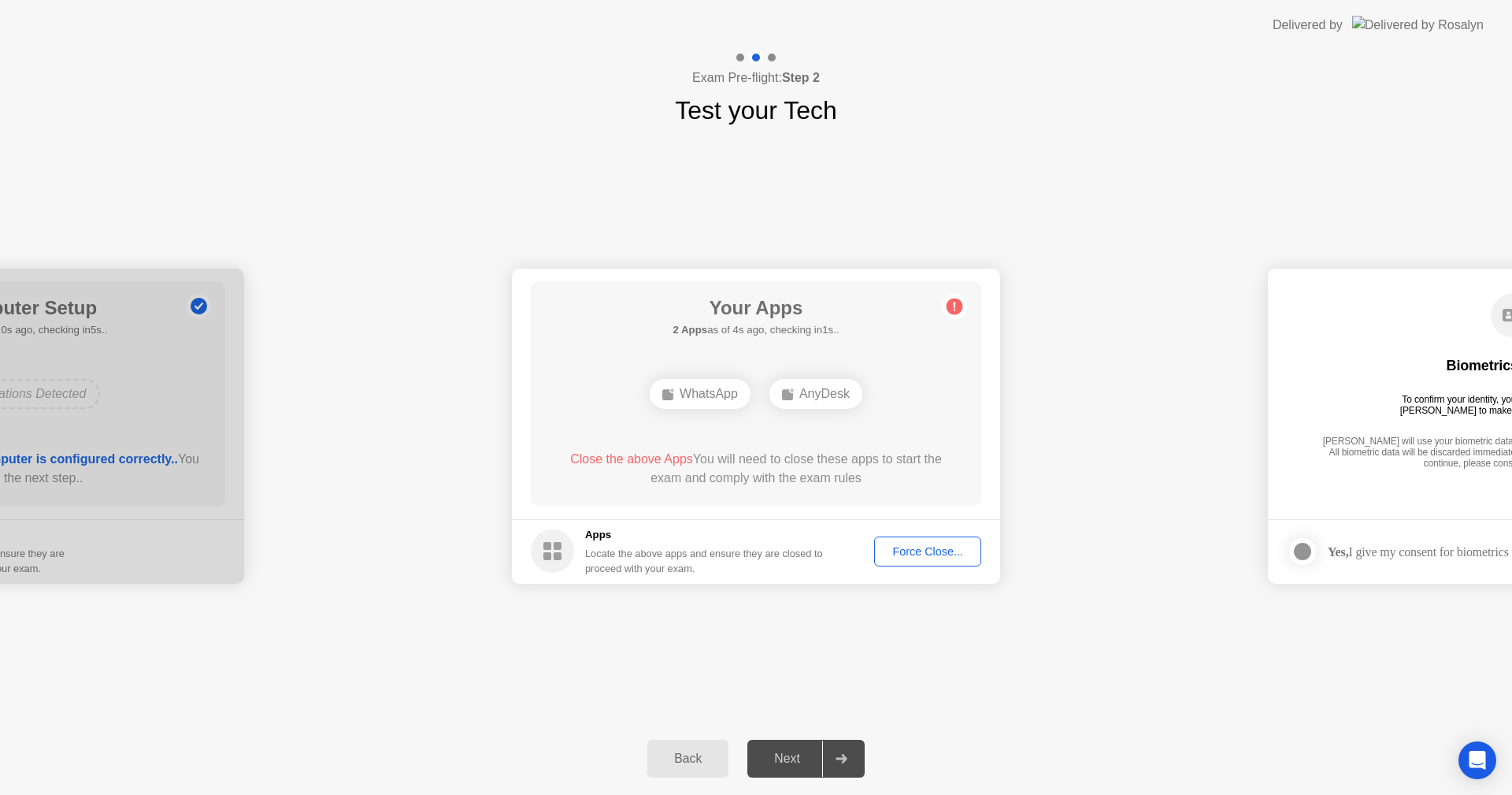
click at [651, 467] on div "Close the above Apps You will need to close these apps to start the exam and co…" at bounding box center [756, 468] width 406 height 38
click at [932, 550] on div "Force Close..." at bounding box center [928, 551] width 96 height 13
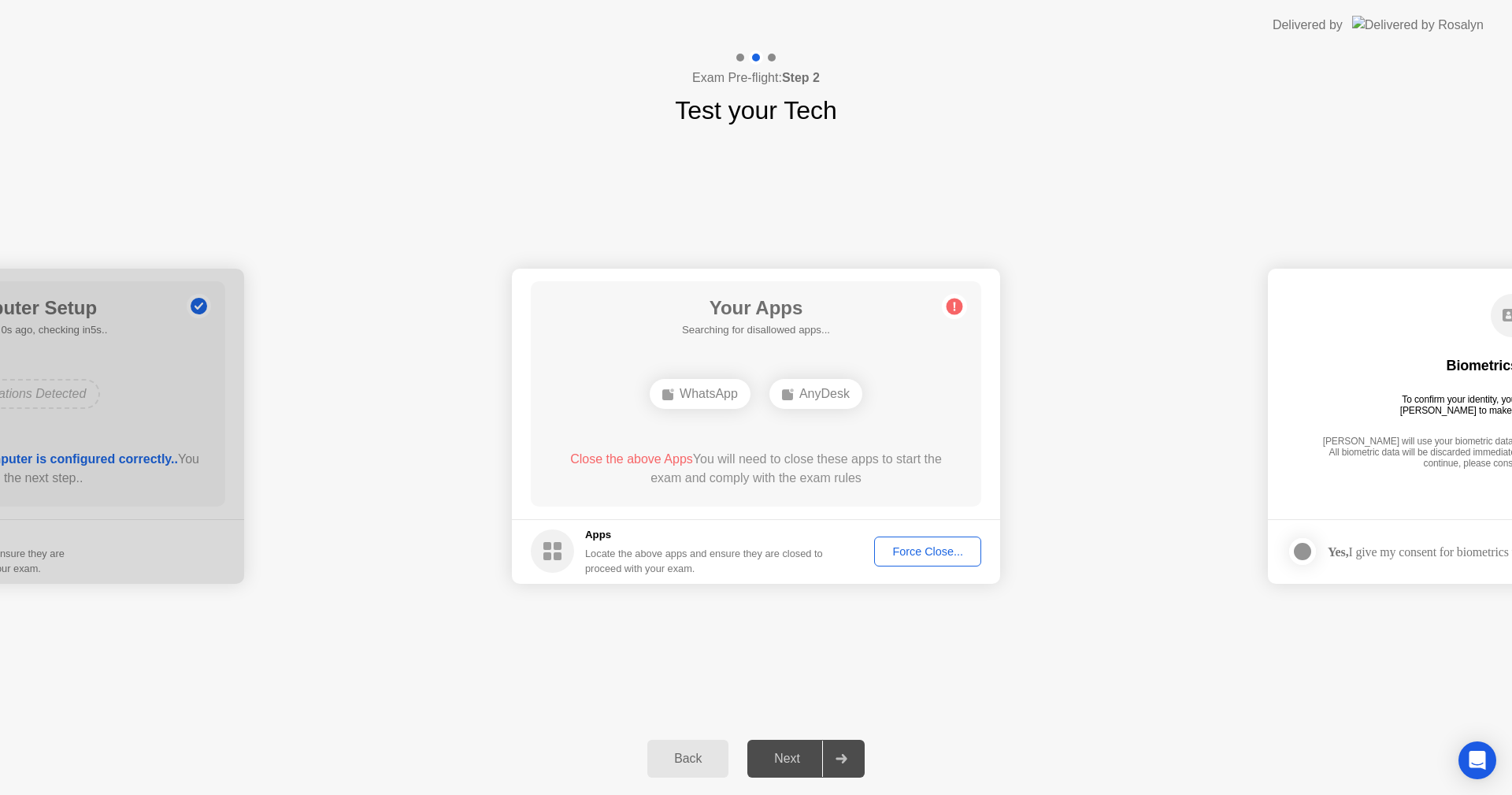
click at [710, 380] on div "WhatsApp" at bounding box center [699, 393] width 100 height 30
click at [708, 387] on div "WhatsApp" at bounding box center [699, 393] width 100 height 30
click at [707, 386] on div "WhatsApp" at bounding box center [699, 393] width 100 height 30
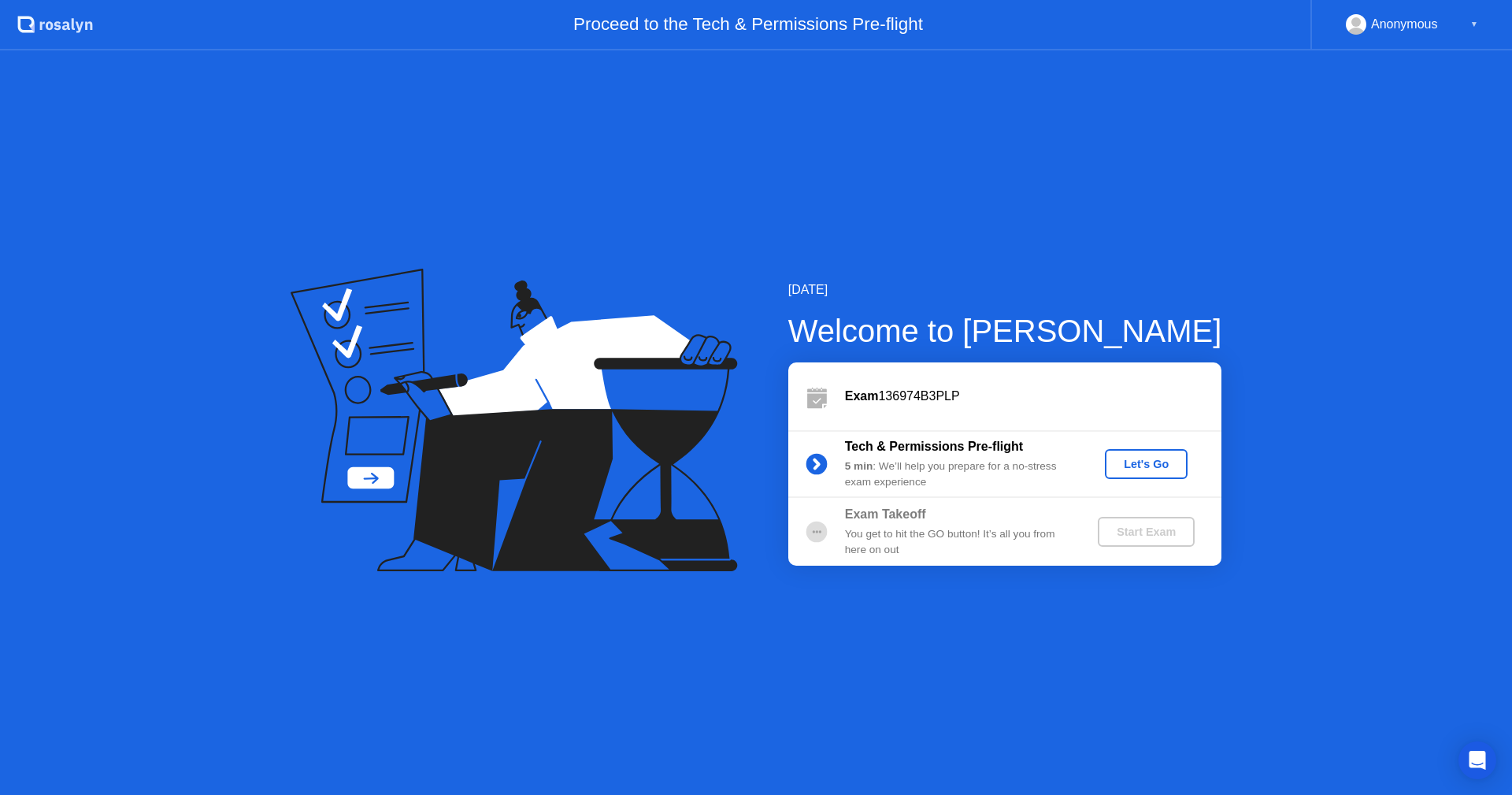
click at [1129, 457] on div "Let's Go" at bounding box center [1146, 463] width 70 height 13
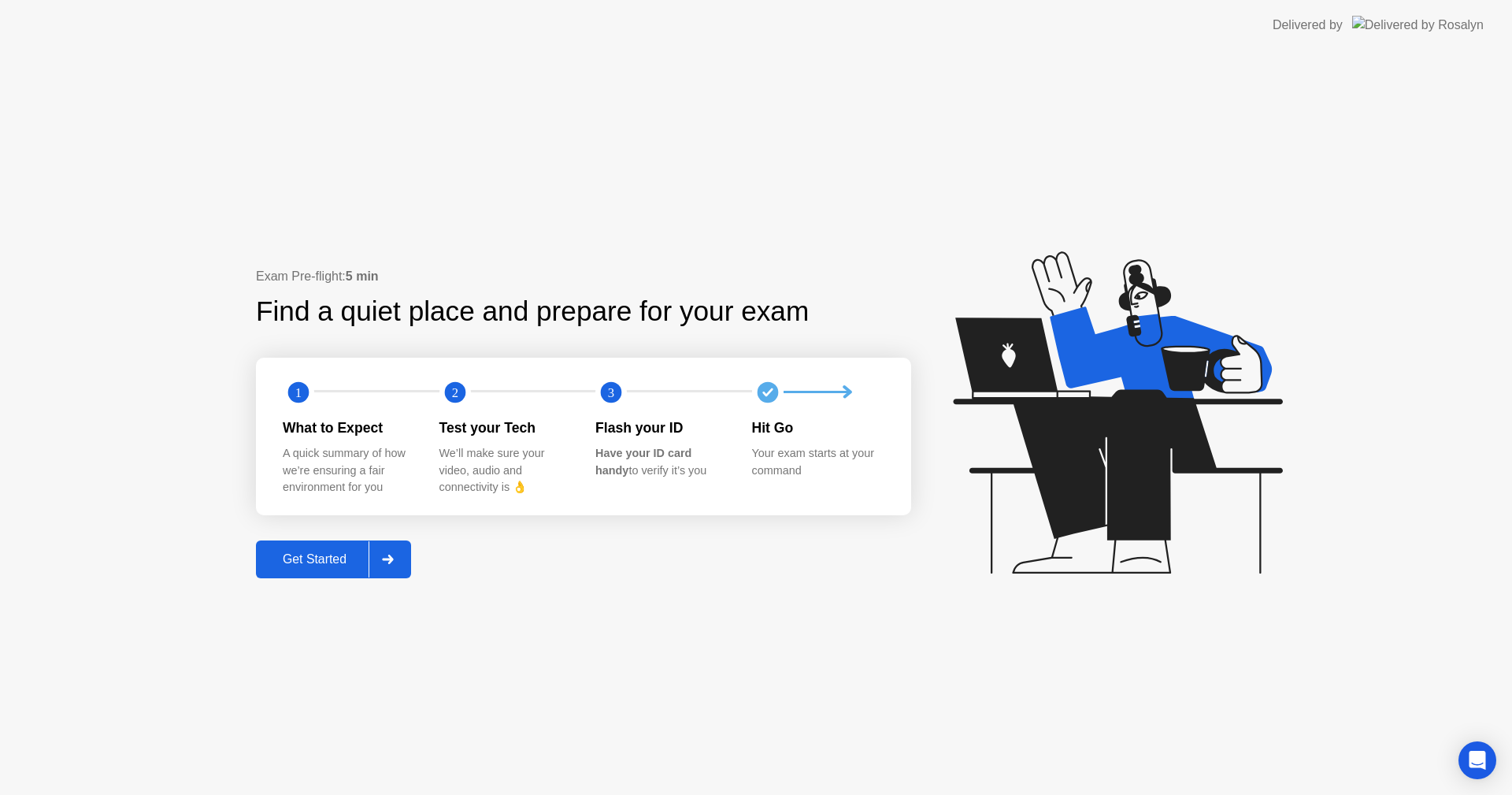
click at [297, 538] on div "Exam Pre-flight: 5 min Find a quiet place and prepare for your exam 1 2 3 What …" at bounding box center [583, 422] width 656 height 311
click at [295, 561] on div "Get Started" at bounding box center [315, 559] width 108 height 14
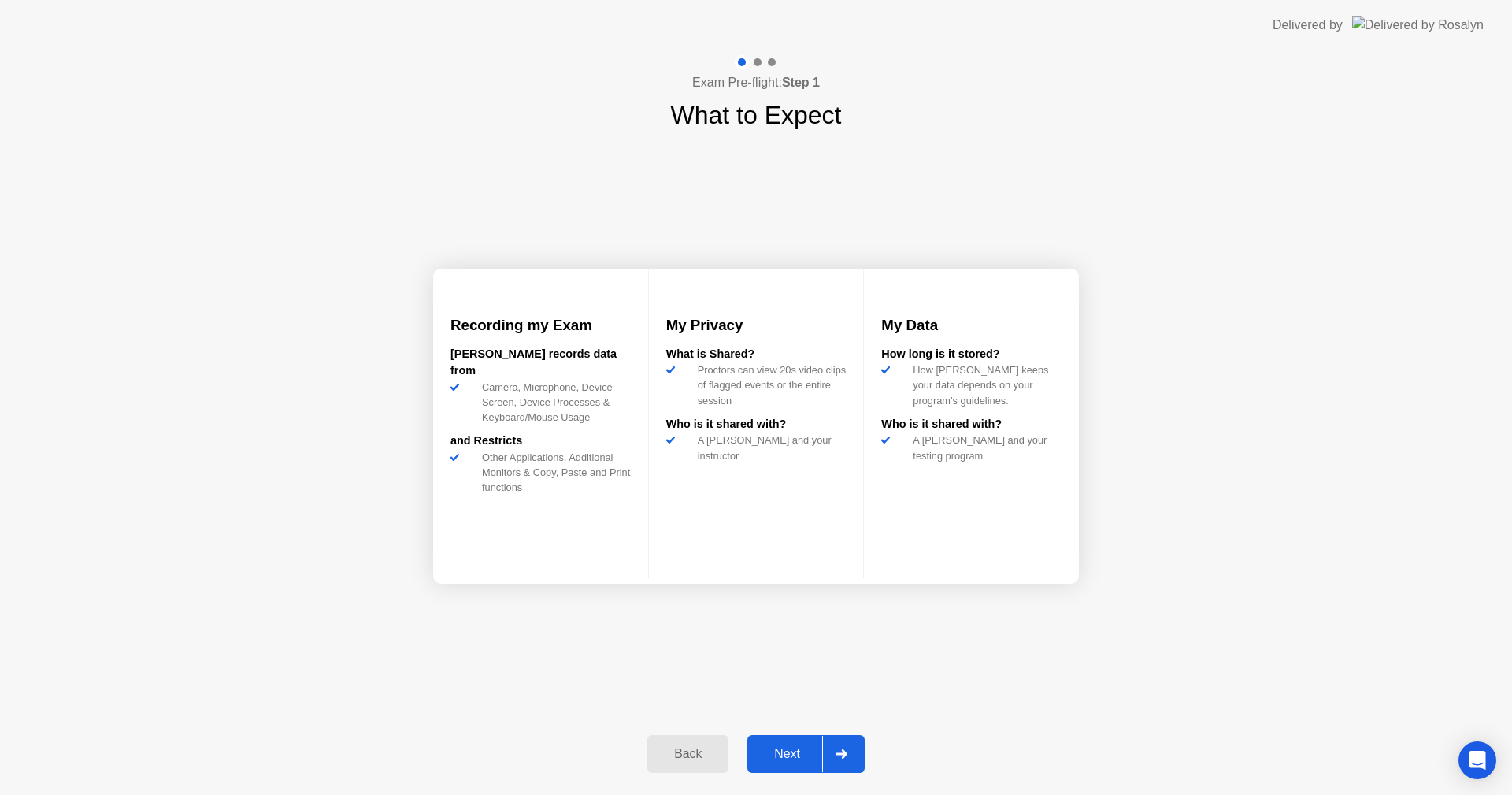
click at [796, 750] on div "Next" at bounding box center [786, 754] width 70 height 14
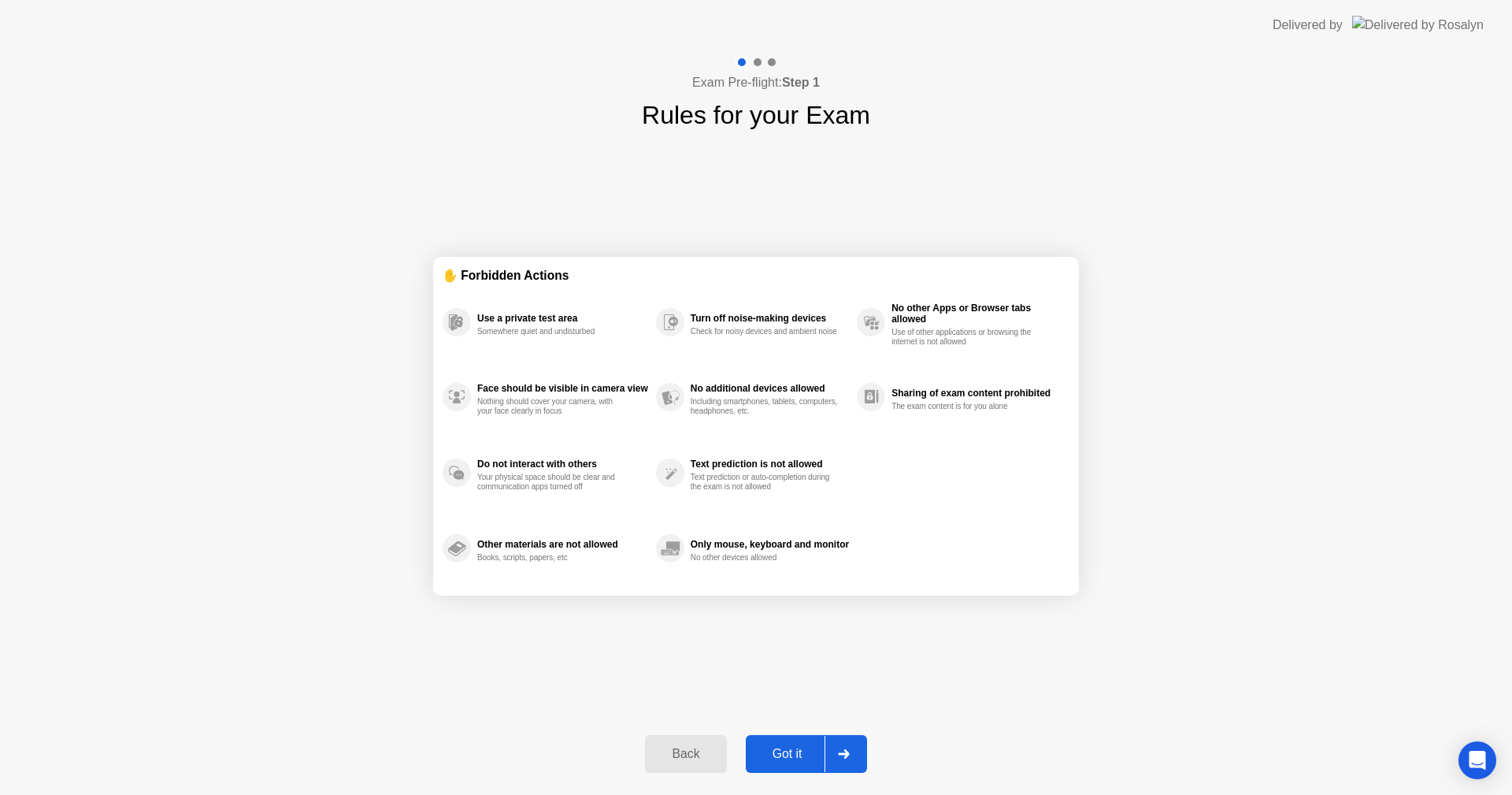
click at [793, 747] on div "Got it" at bounding box center [787, 754] width 74 height 14
select select "**********"
select select "*******"
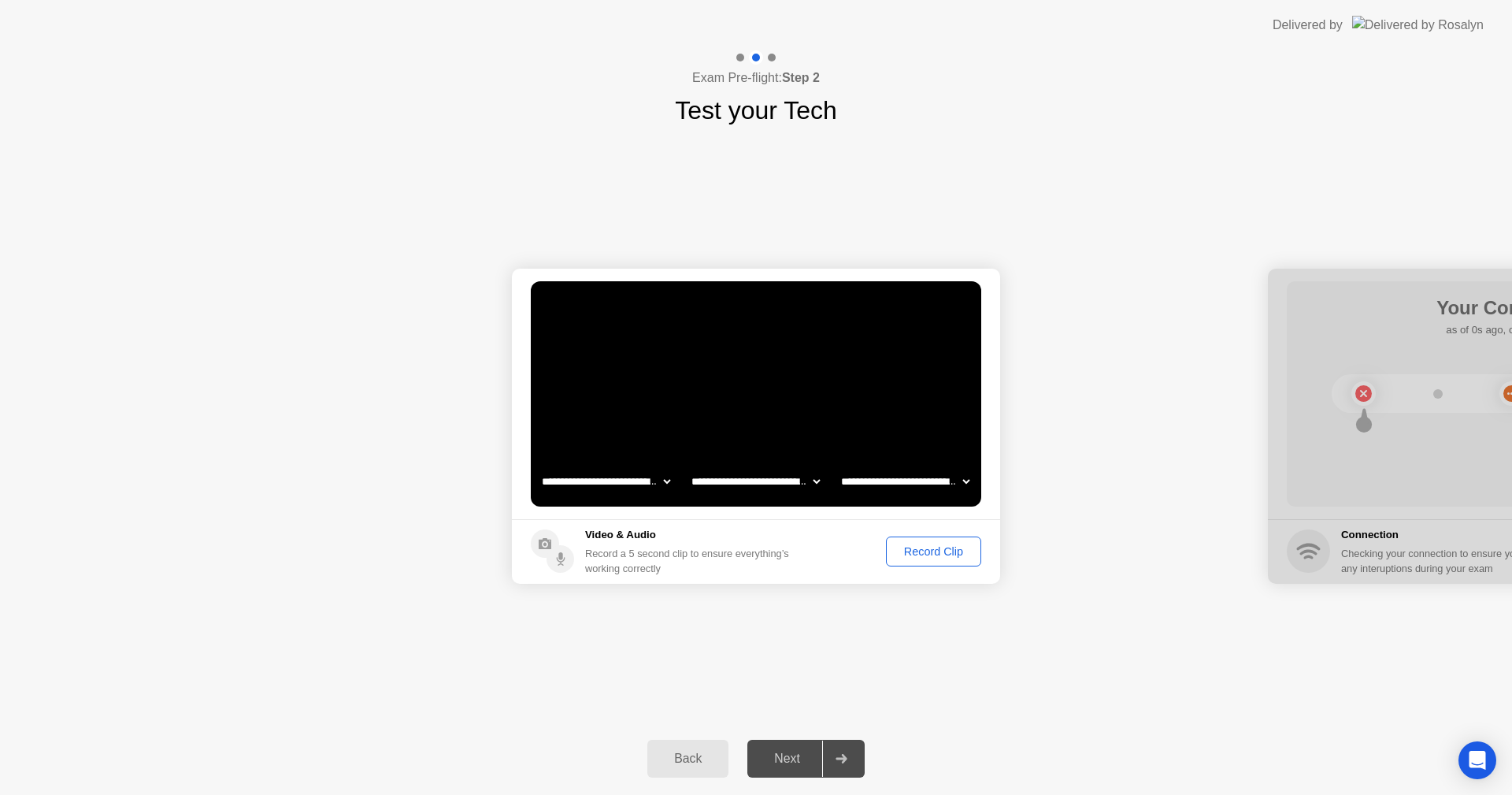
click at [940, 545] on div "Record Clip" at bounding box center [934, 551] width 84 height 13
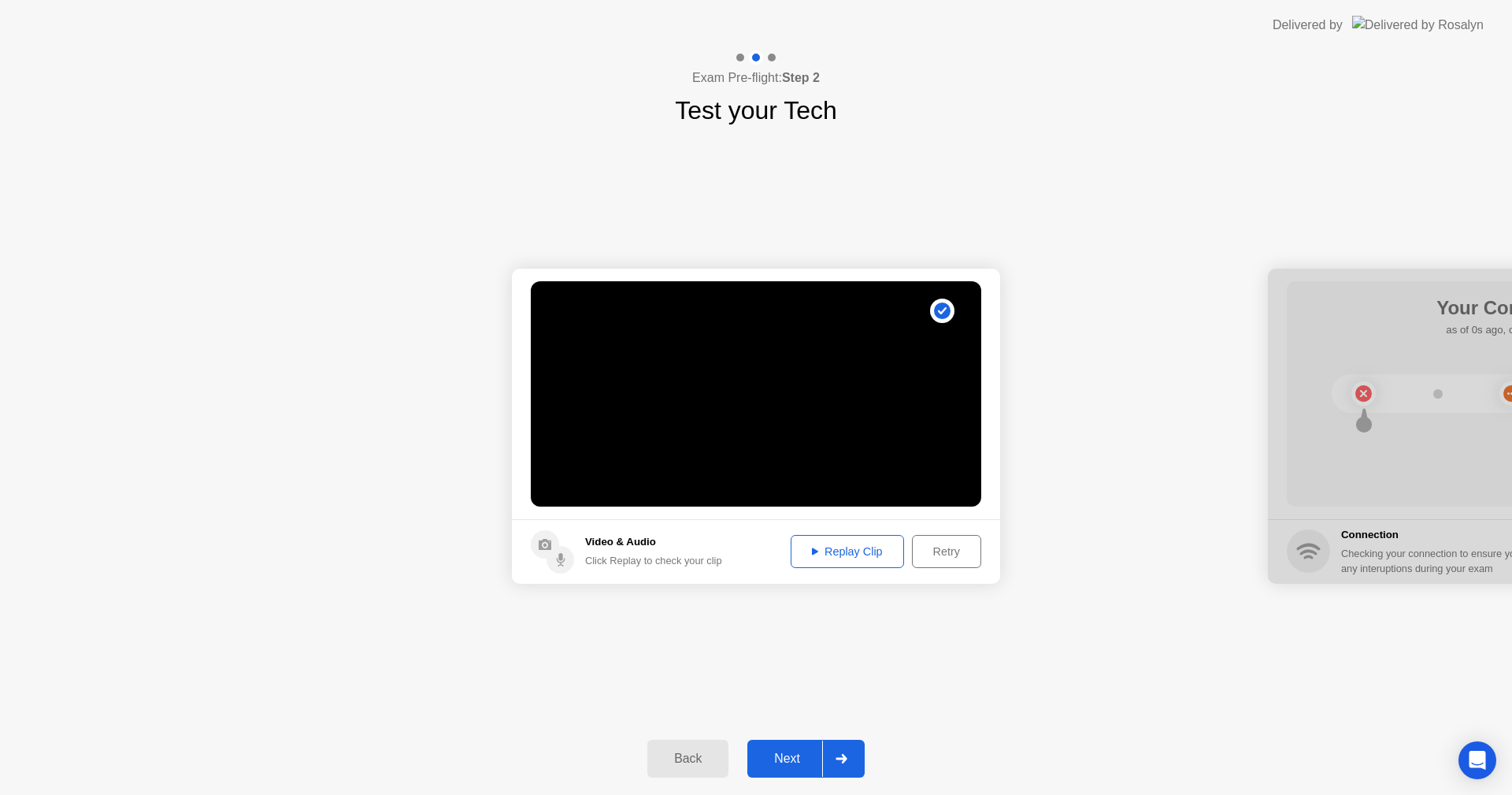
click at [794, 762] on div "Next" at bounding box center [786, 758] width 70 height 14
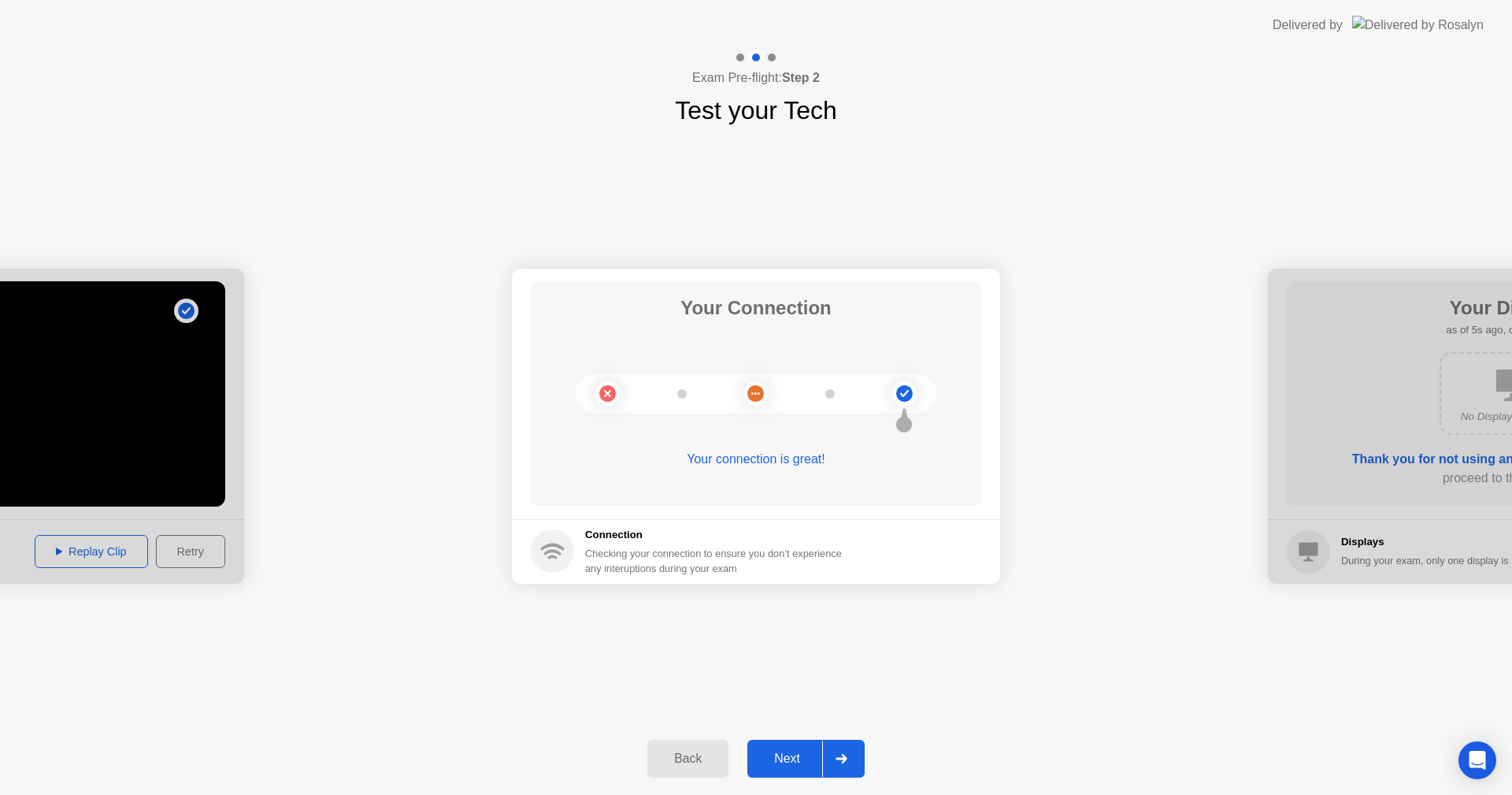
click at [786, 762] on div "Next" at bounding box center [786, 758] width 70 height 14
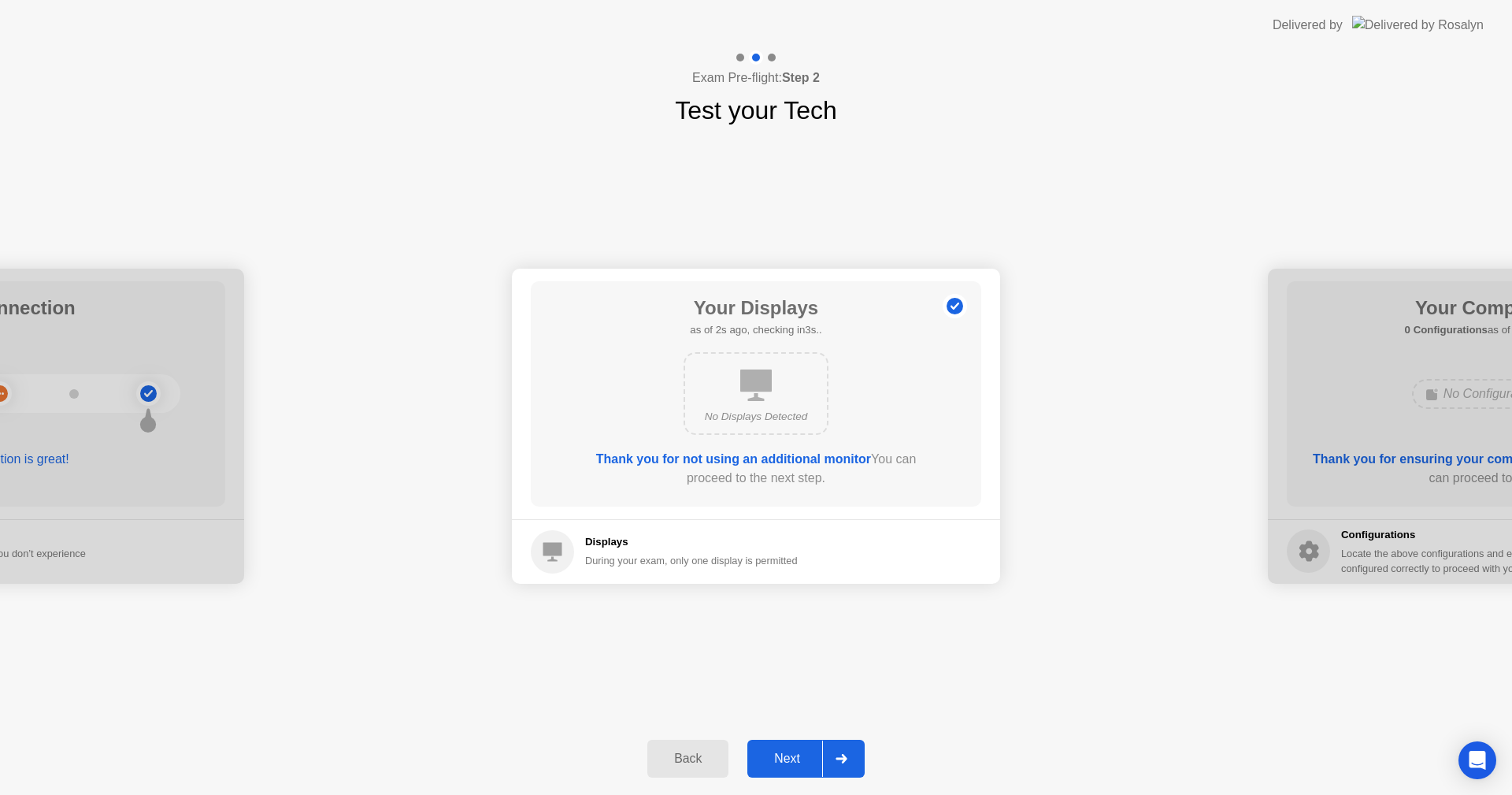
click at [782, 754] on div "Next" at bounding box center [786, 758] width 70 height 14
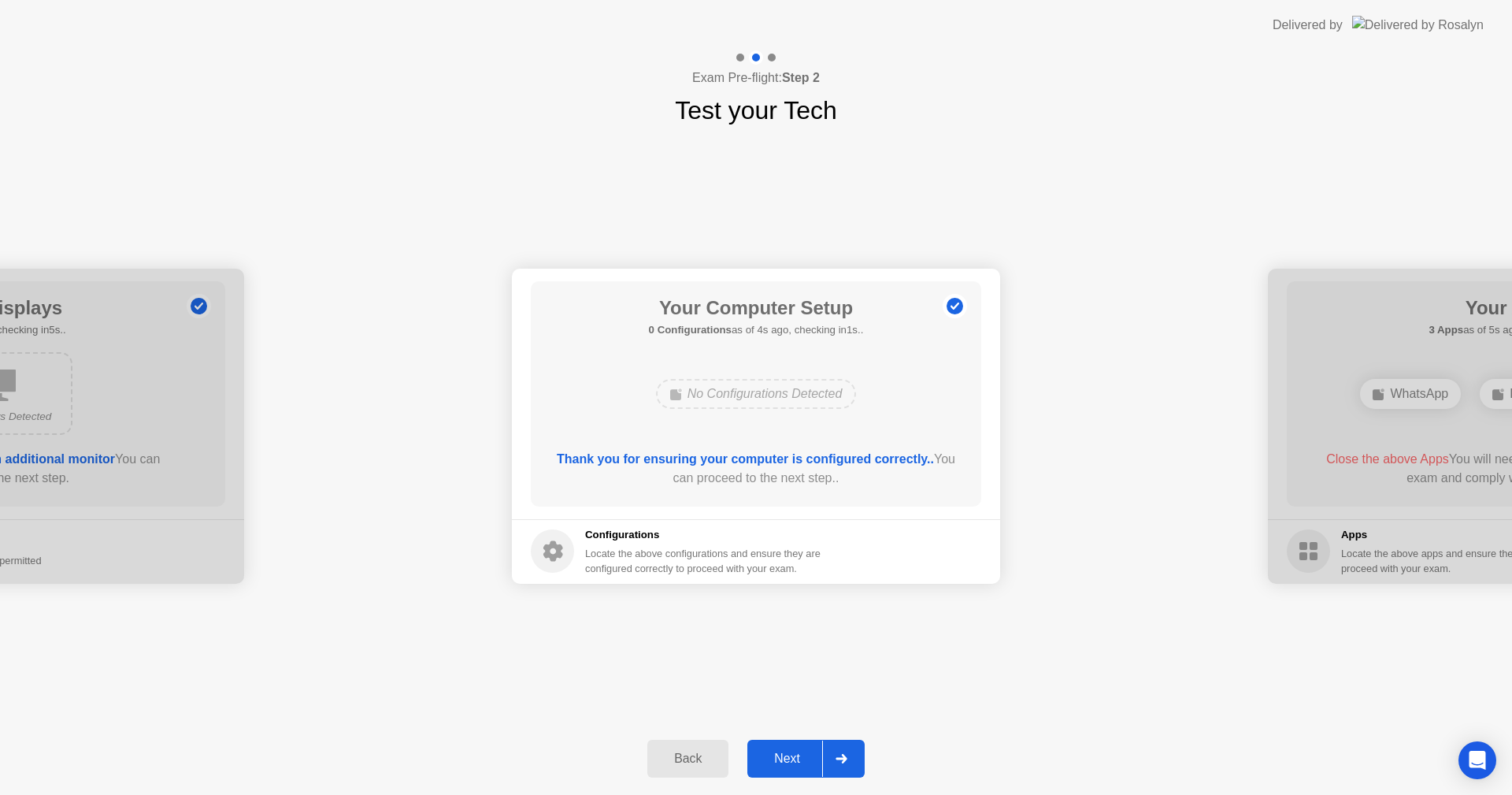
click at [782, 754] on div "Next" at bounding box center [786, 758] width 70 height 14
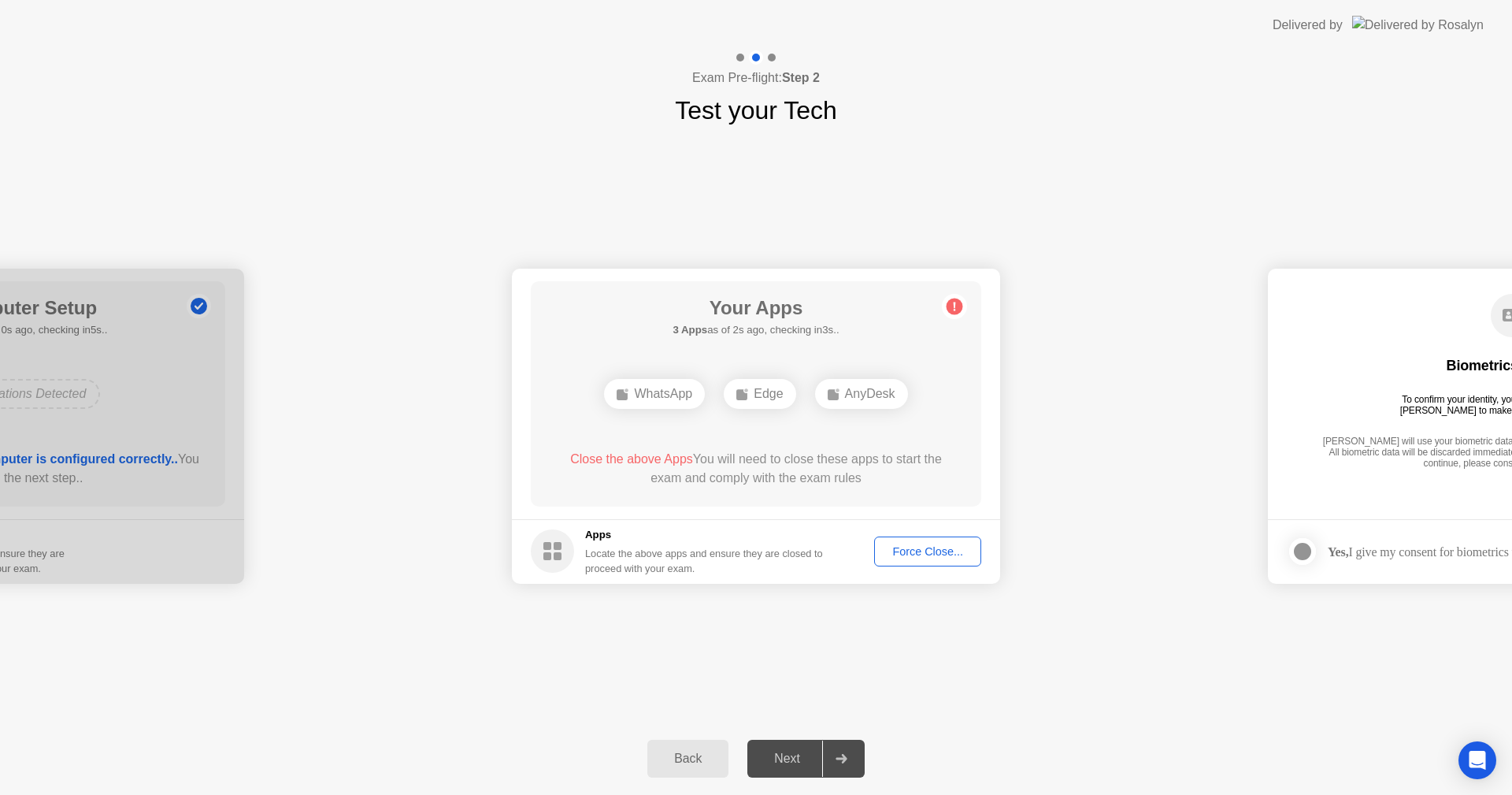
click at [930, 551] on div "Force Close..." at bounding box center [928, 551] width 96 height 13
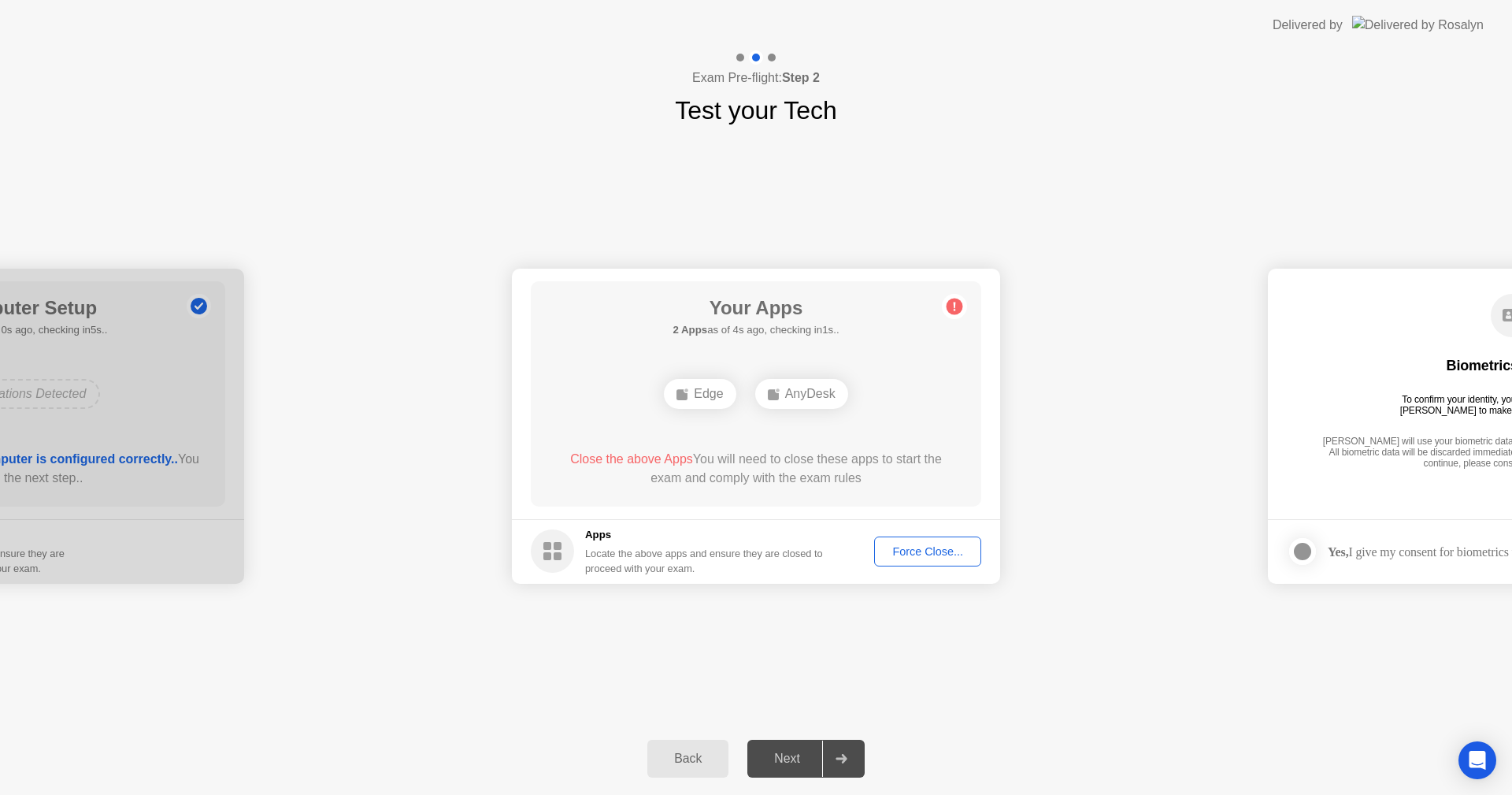
click at [926, 554] on div "Force Close..." at bounding box center [928, 551] width 96 height 13
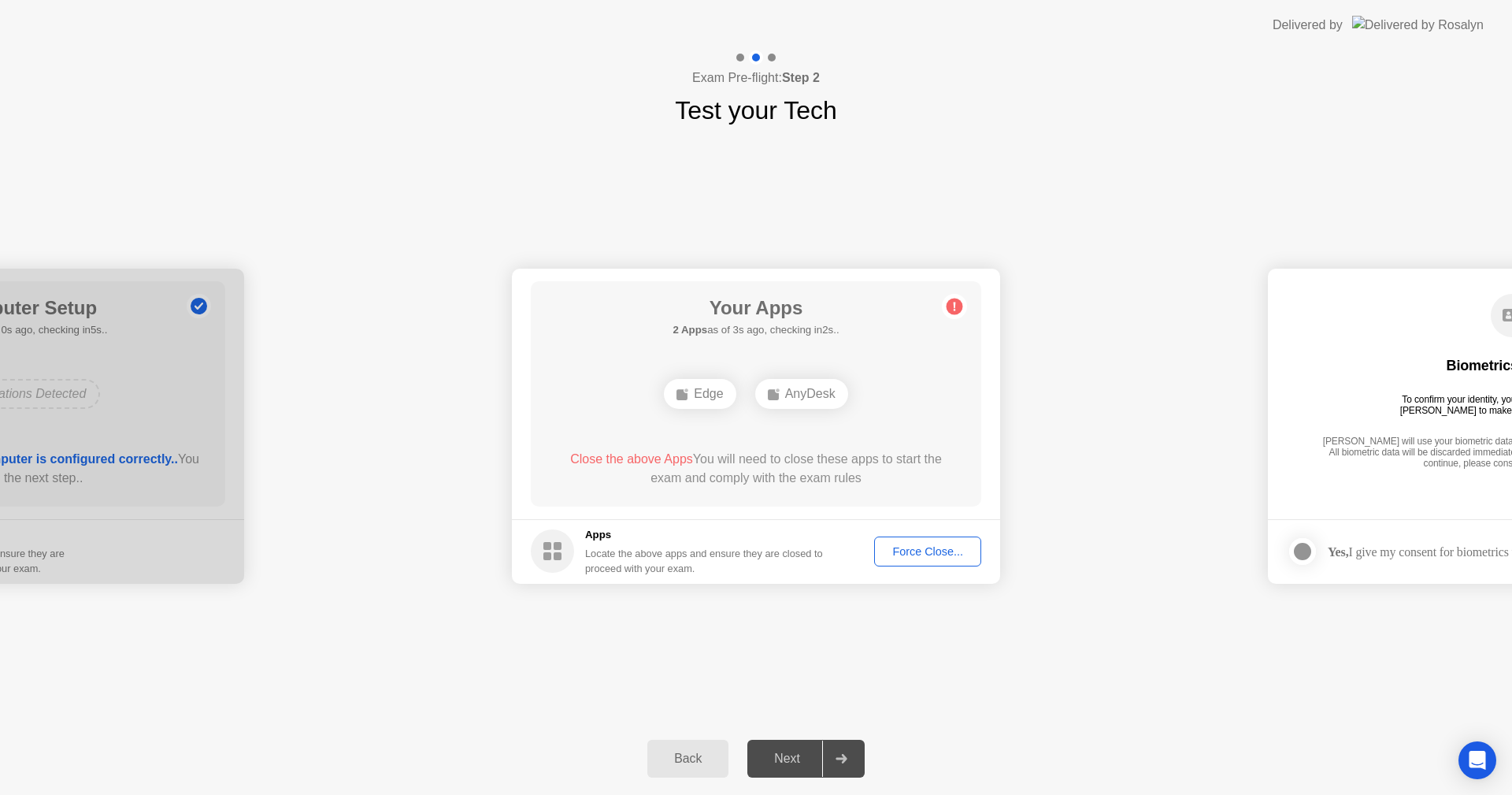
click at [933, 545] on div "Force Close..." at bounding box center [928, 551] width 96 height 13
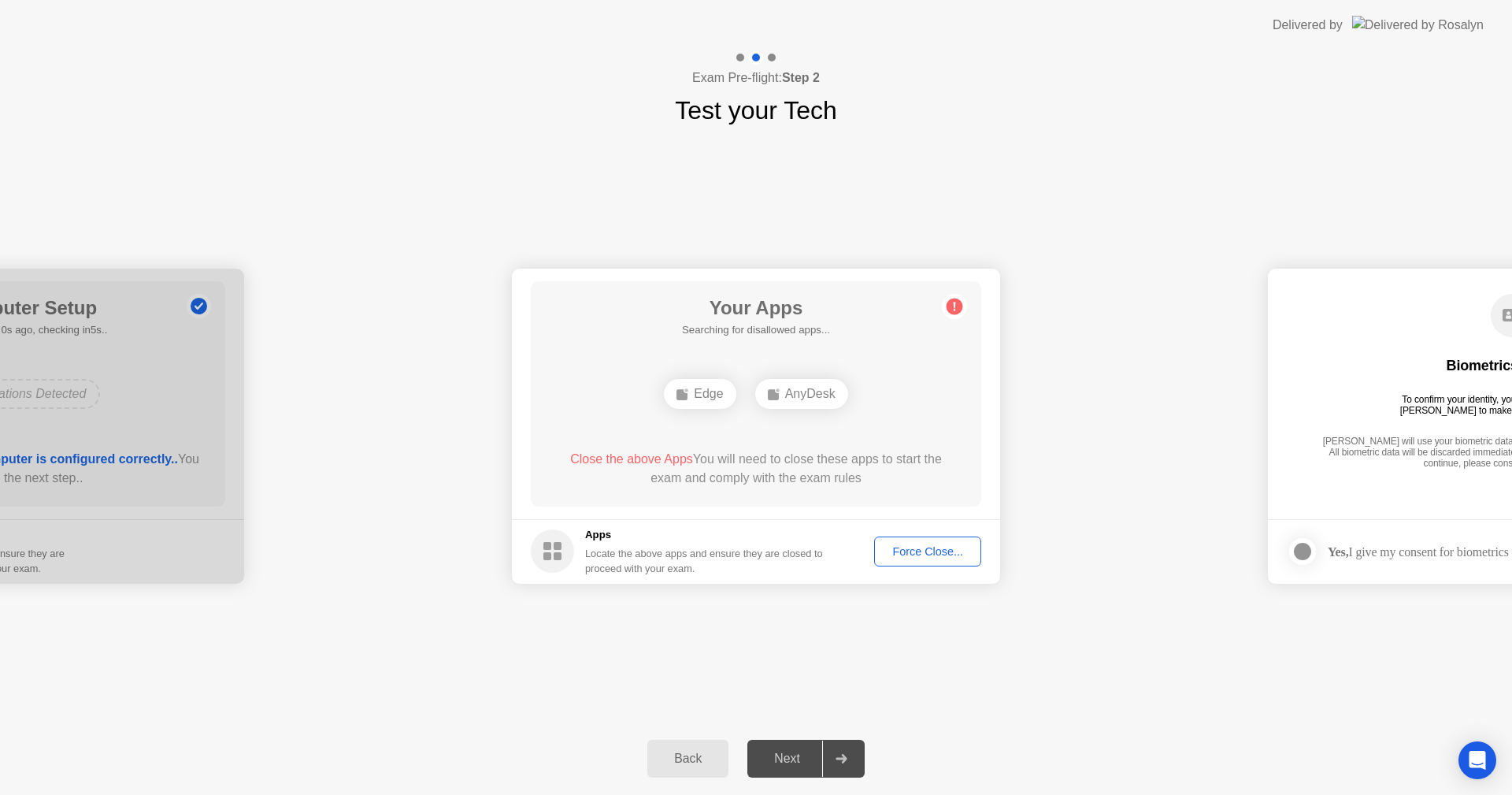
click at [942, 550] on div "Force Close..." at bounding box center [928, 551] width 96 height 13
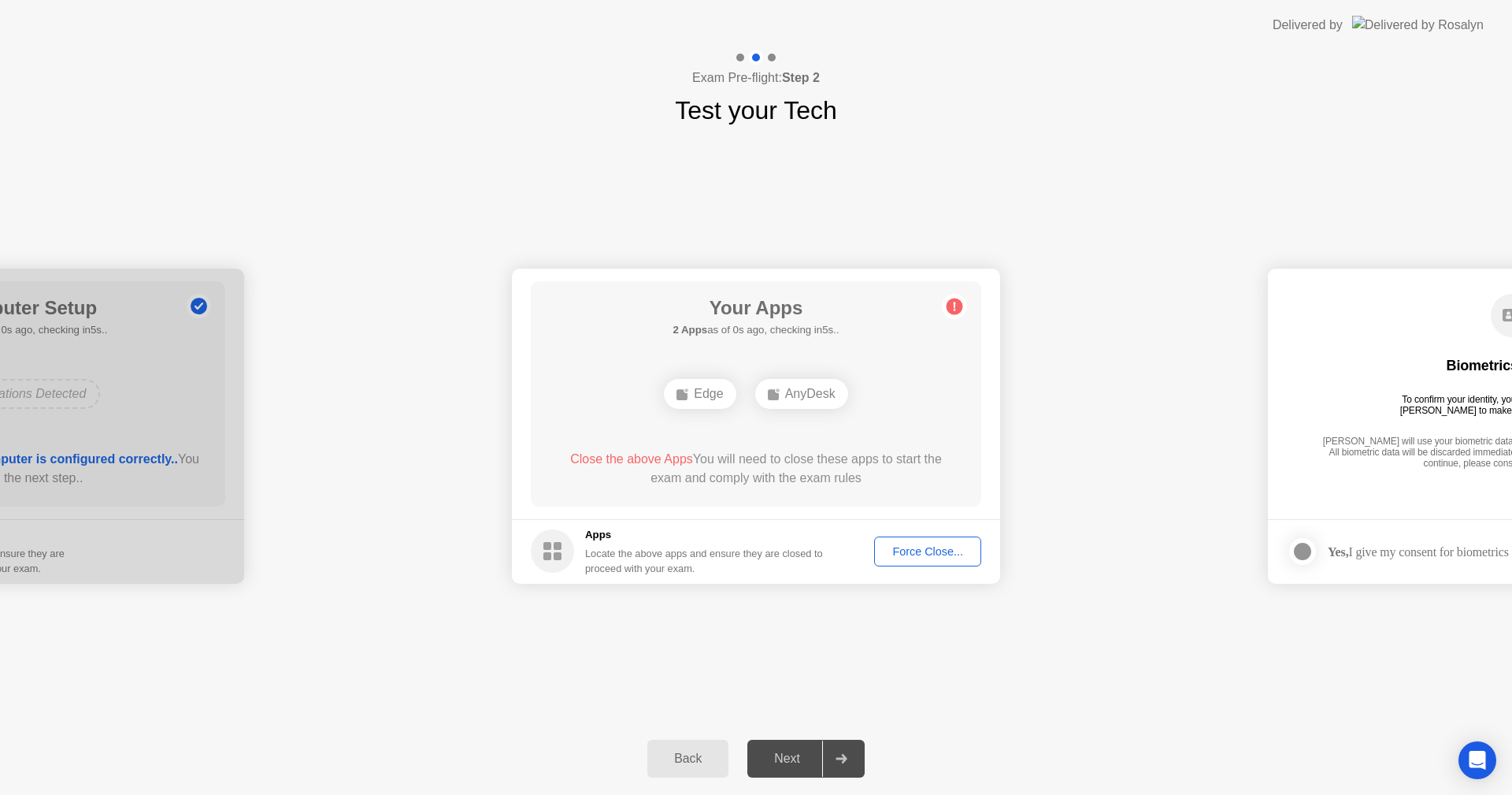
click at [154, 409] on div at bounding box center [0, 425] width 489 height 315
click at [776, 411] on div "Edge AnyDesk" at bounding box center [755, 393] width 360 height 42
click at [903, 549] on div "Force Close..." at bounding box center [928, 551] width 96 height 13
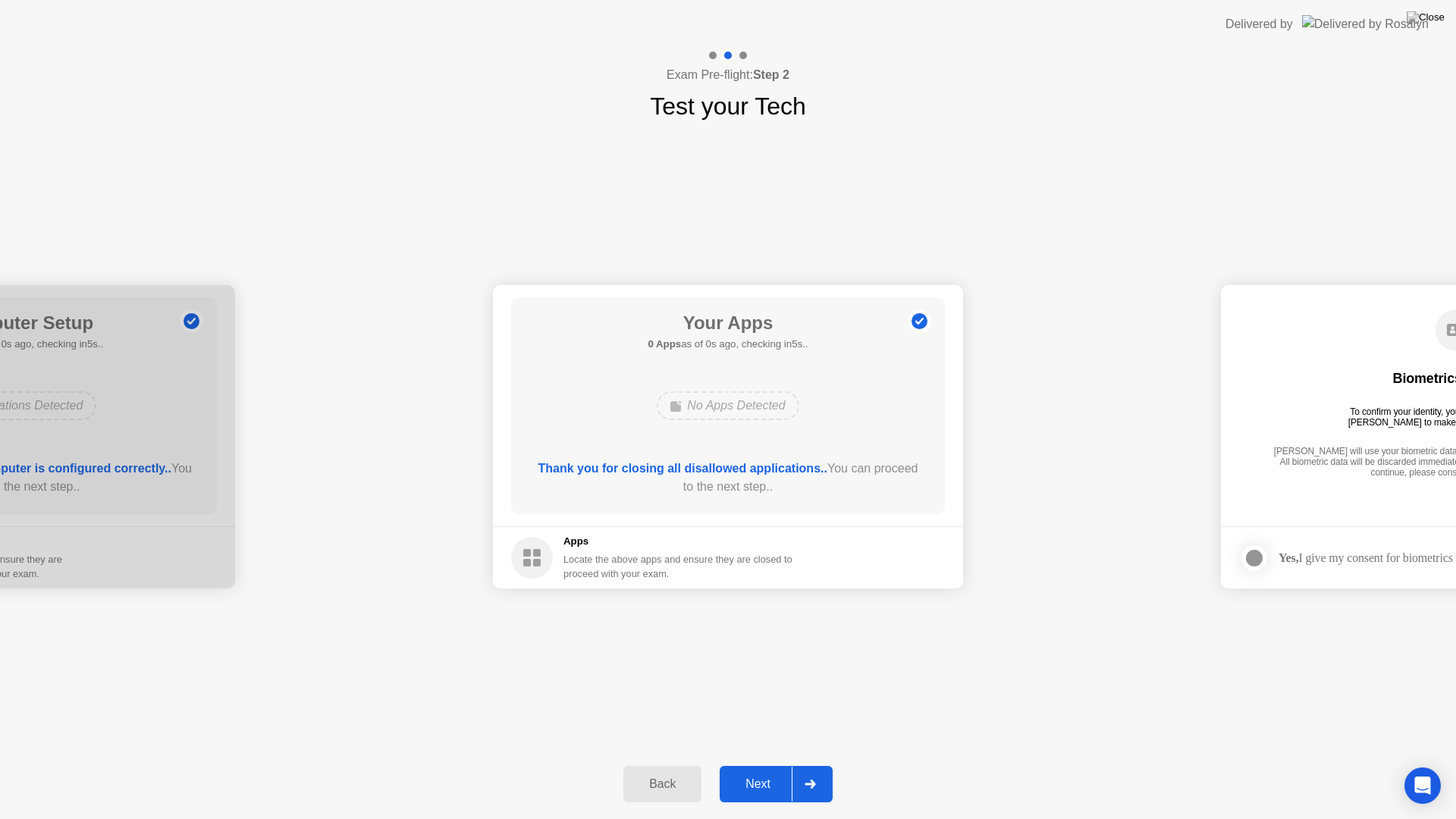
click at [661, 165] on div "**********" at bounding box center [728, 436] width 1456 height 625
click at [767, 765] on div "Next" at bounding box center [757, 784] width 67 height 14
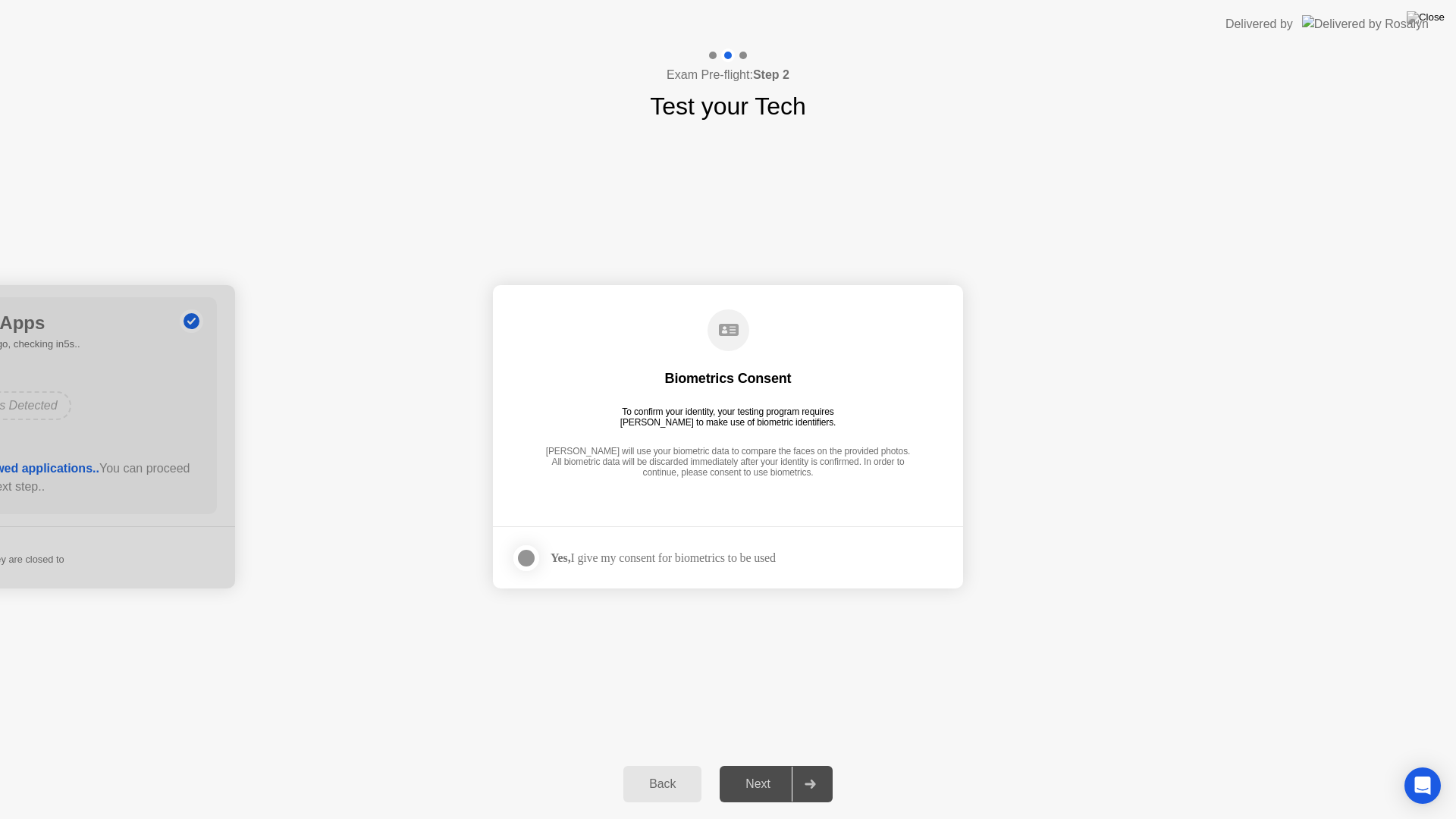
click at [522, 555] on div at bounding box center [526, 558] width 18 height 18
click at [739, 765] on div "Next" at bounding box center [757, 784] width 67 height 14
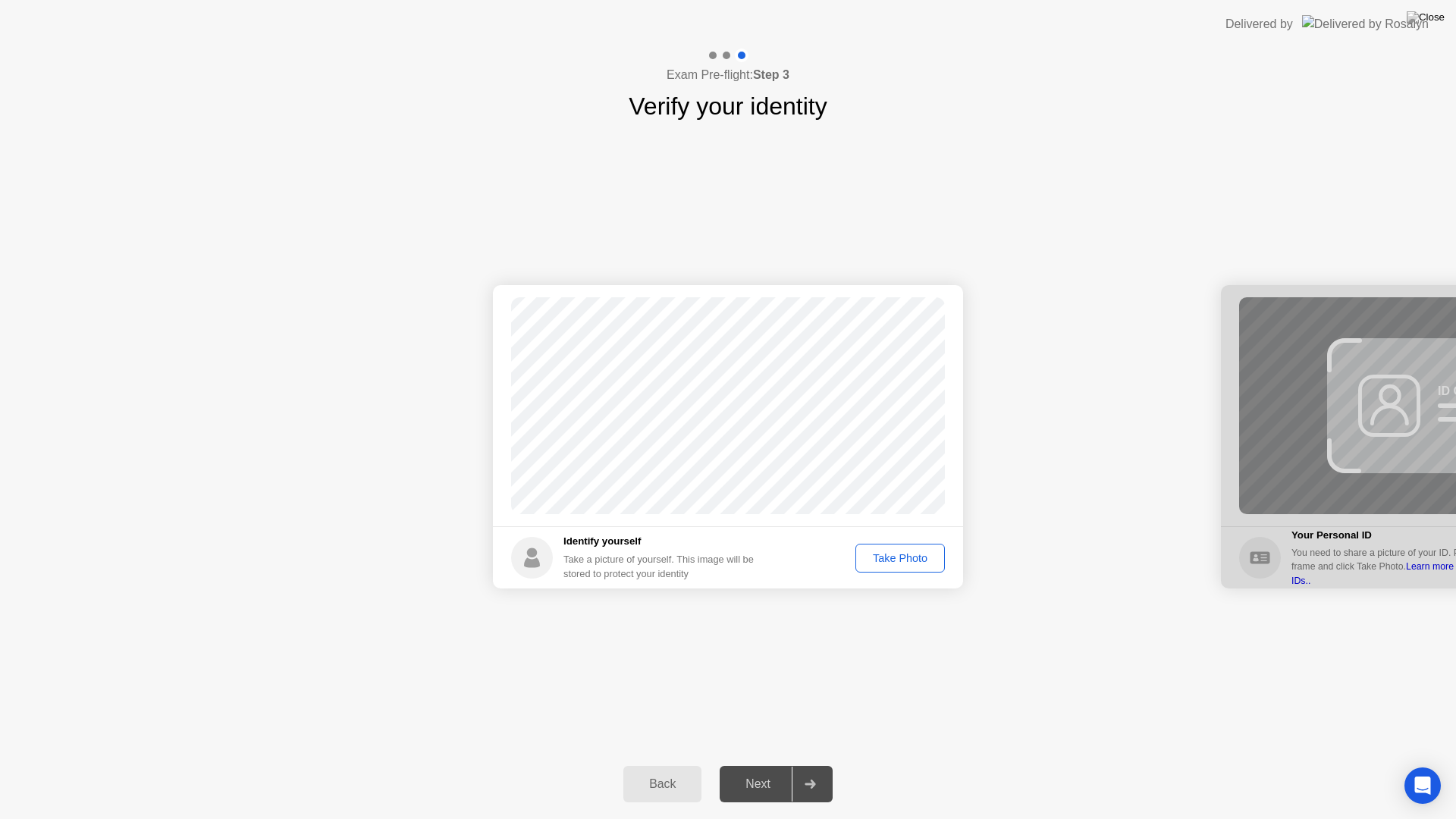
click at [902, 557] on div "Take Photo" at bounding box center [899, 557] width 79 height 12
click at [756, 765] on button "Next" at bounding box center [776, 784] width 113 height 37
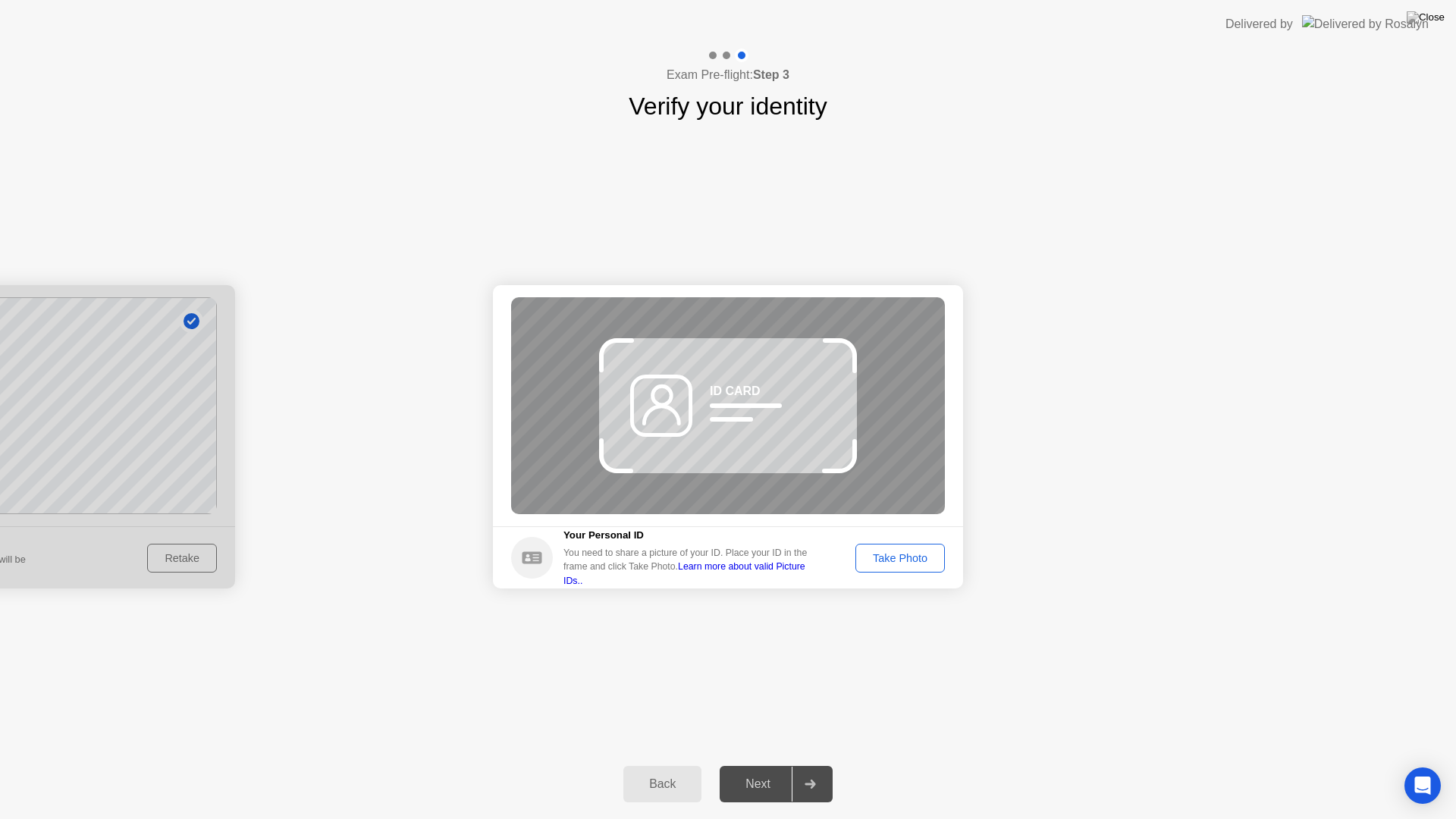
click at [667, 765] on div "Back" at bounding box center [662, 784] width 69 height 14
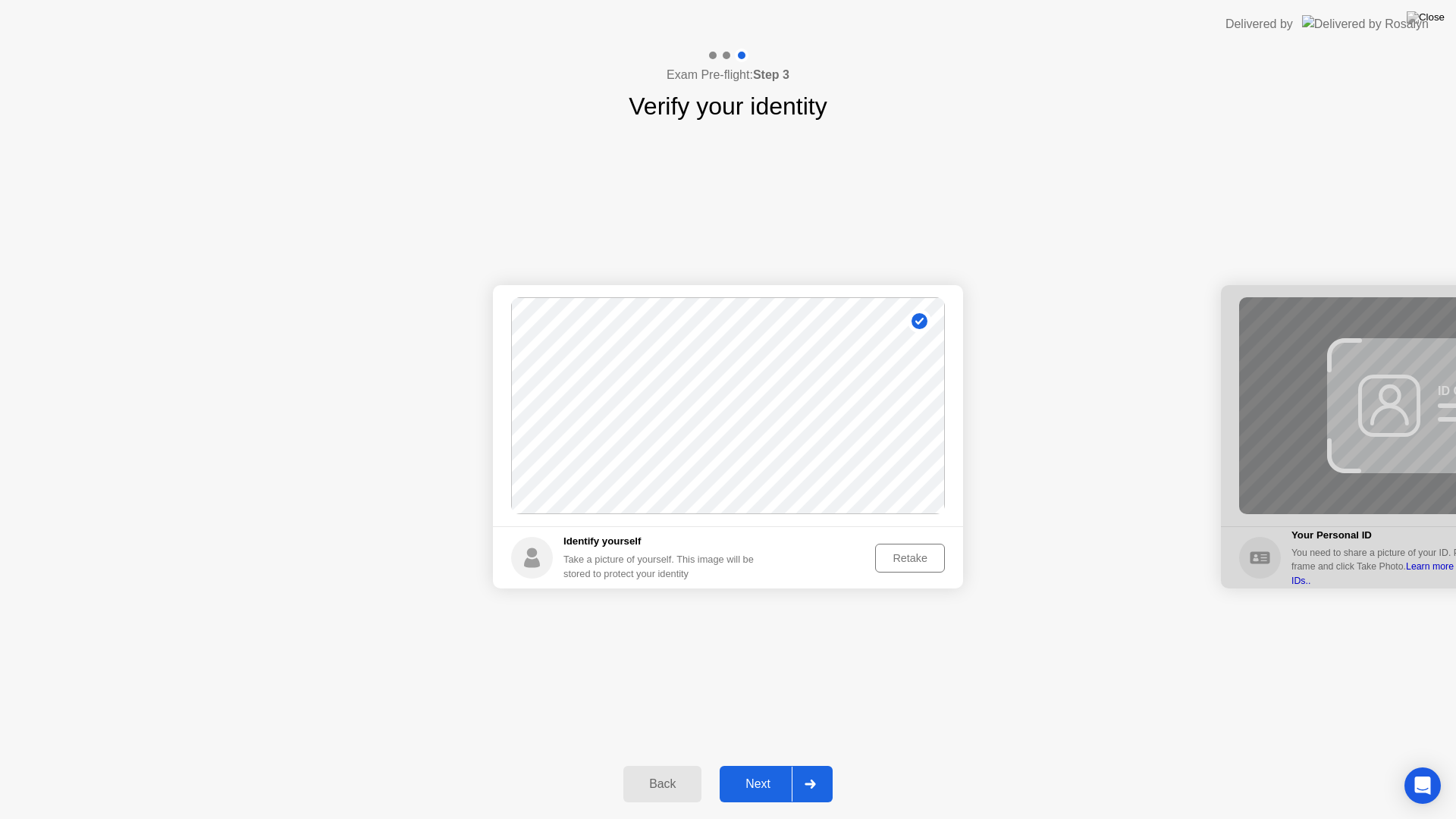
click at [756, 765] on div "Next" at bounding box center [757, 784] width 67 height 14
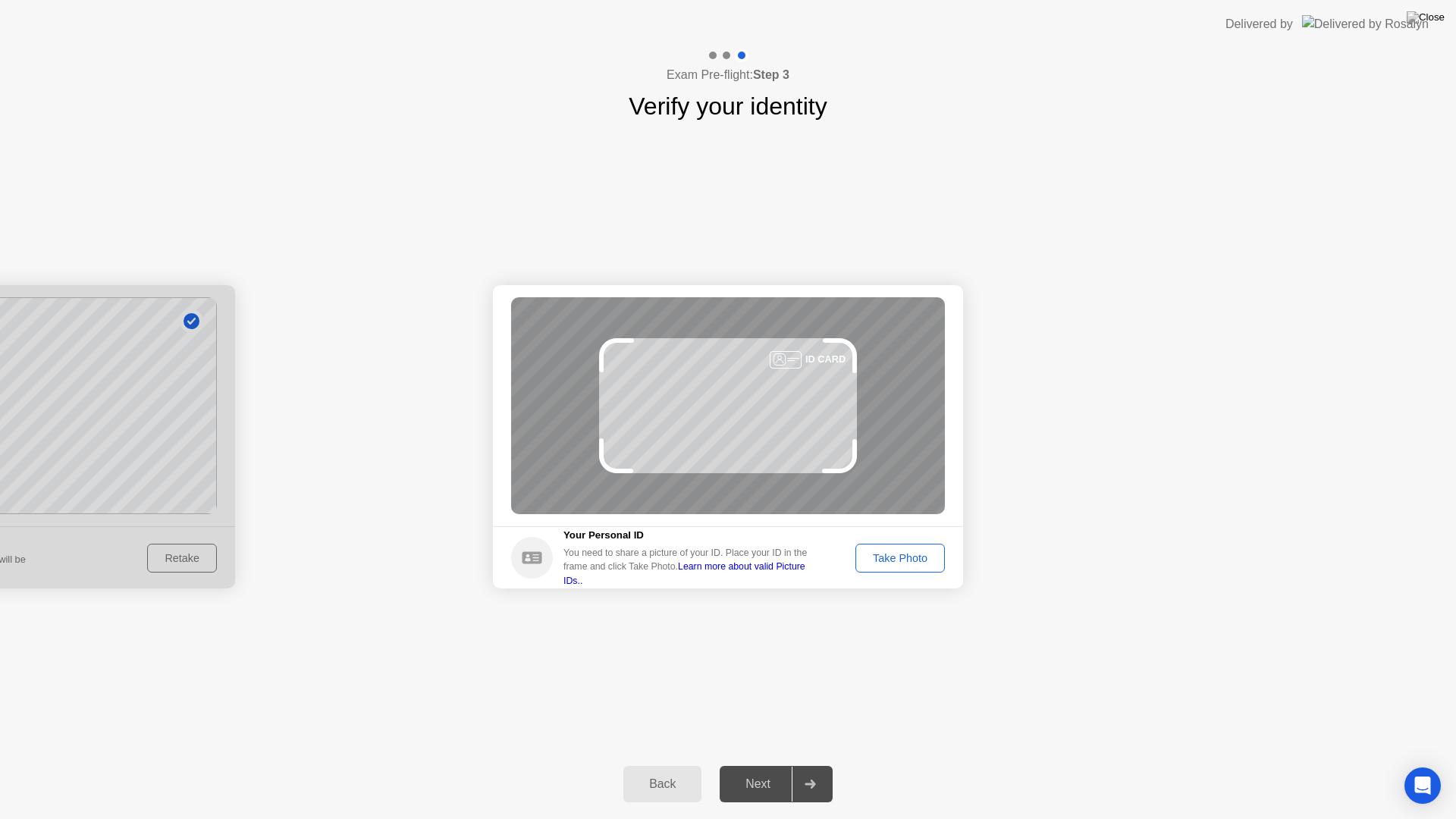
click at [926, 558] on div "Take Photo" at bounding box center [899, 557] width 79 height 12
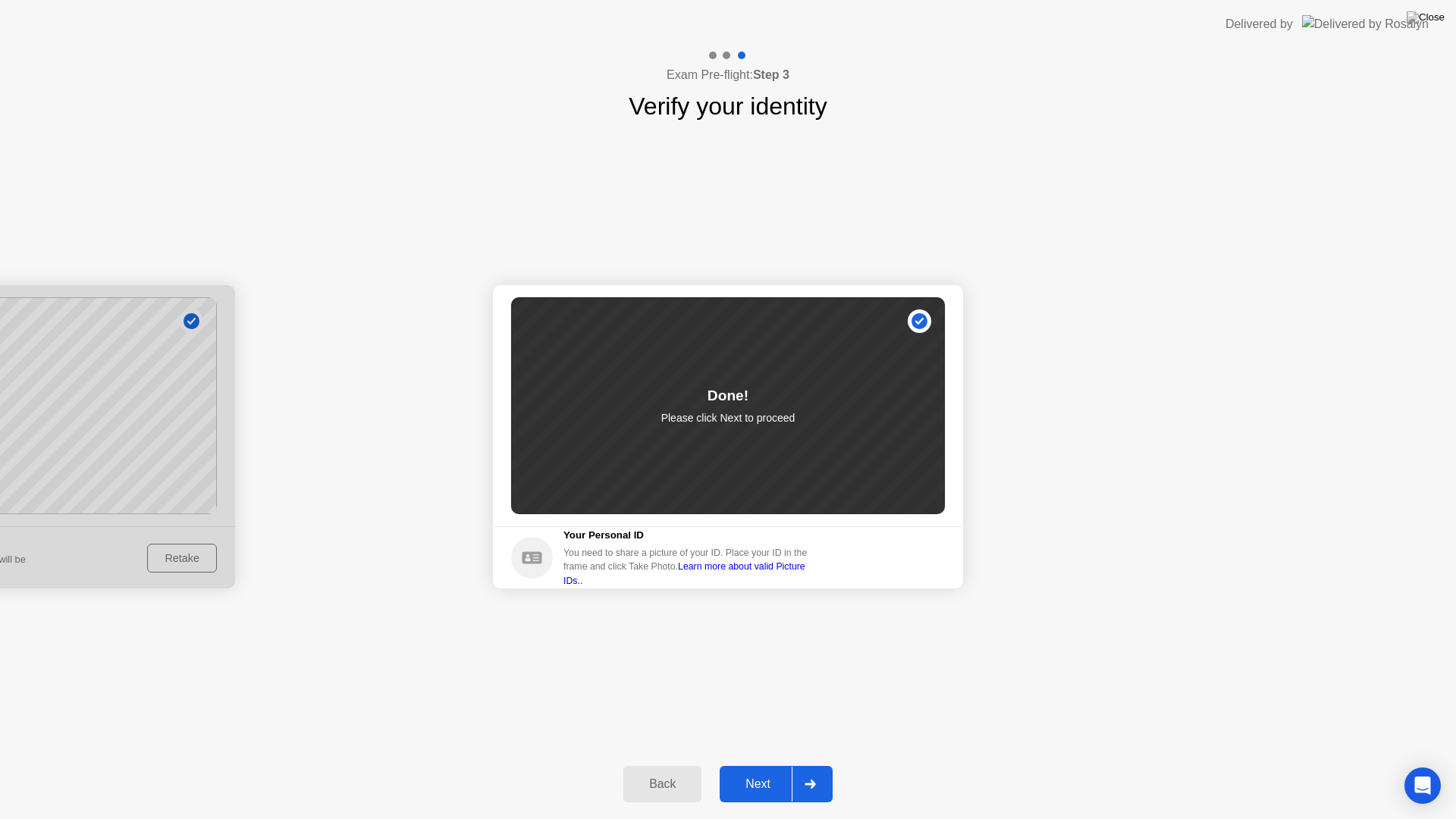
click at [756, 765] on button "Next" at bounding box center [776, 784] width 113 height 37
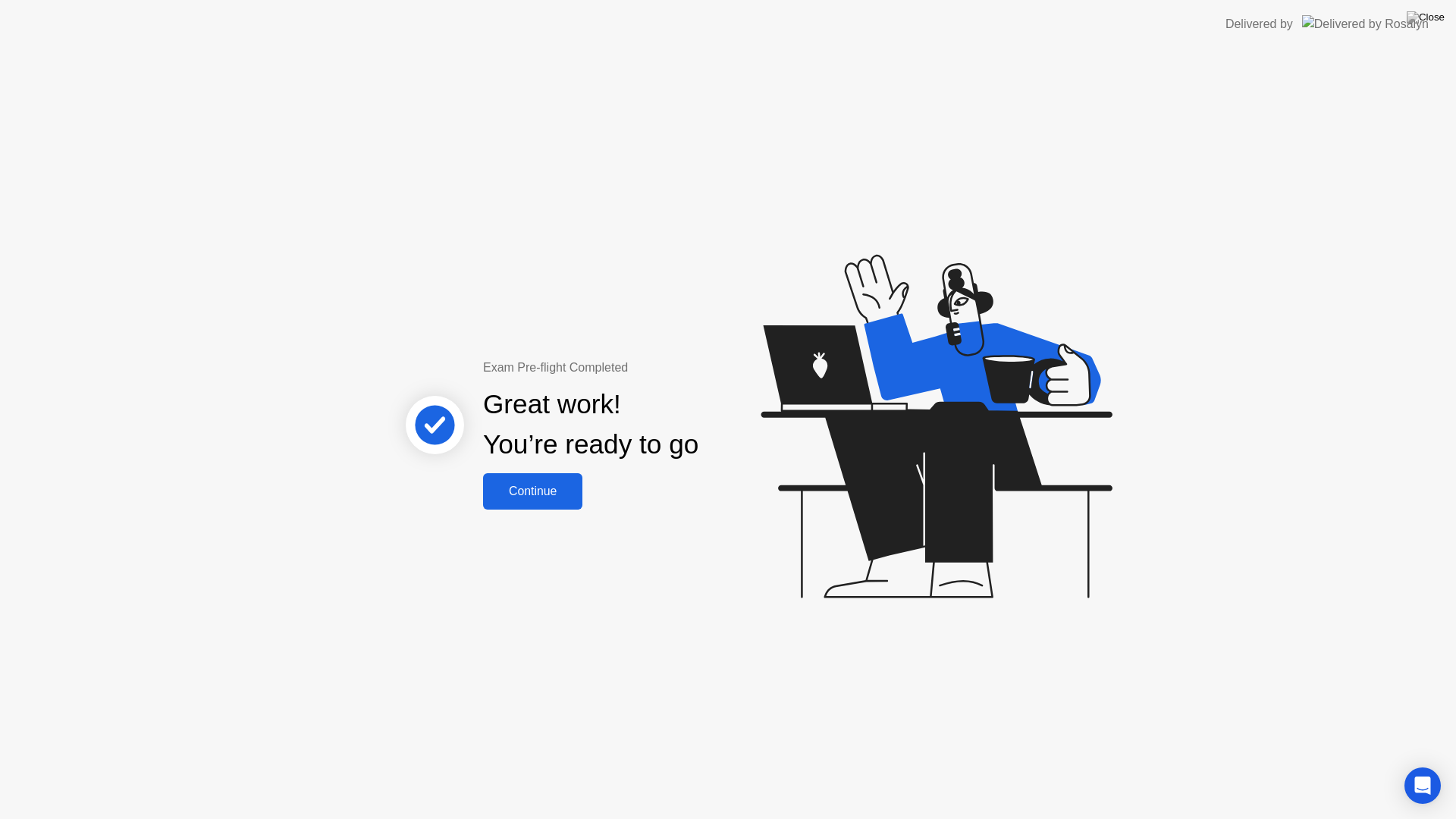
click at [523, 484] on div "Continue" at bounding box center [532, 491] width 90 height 14
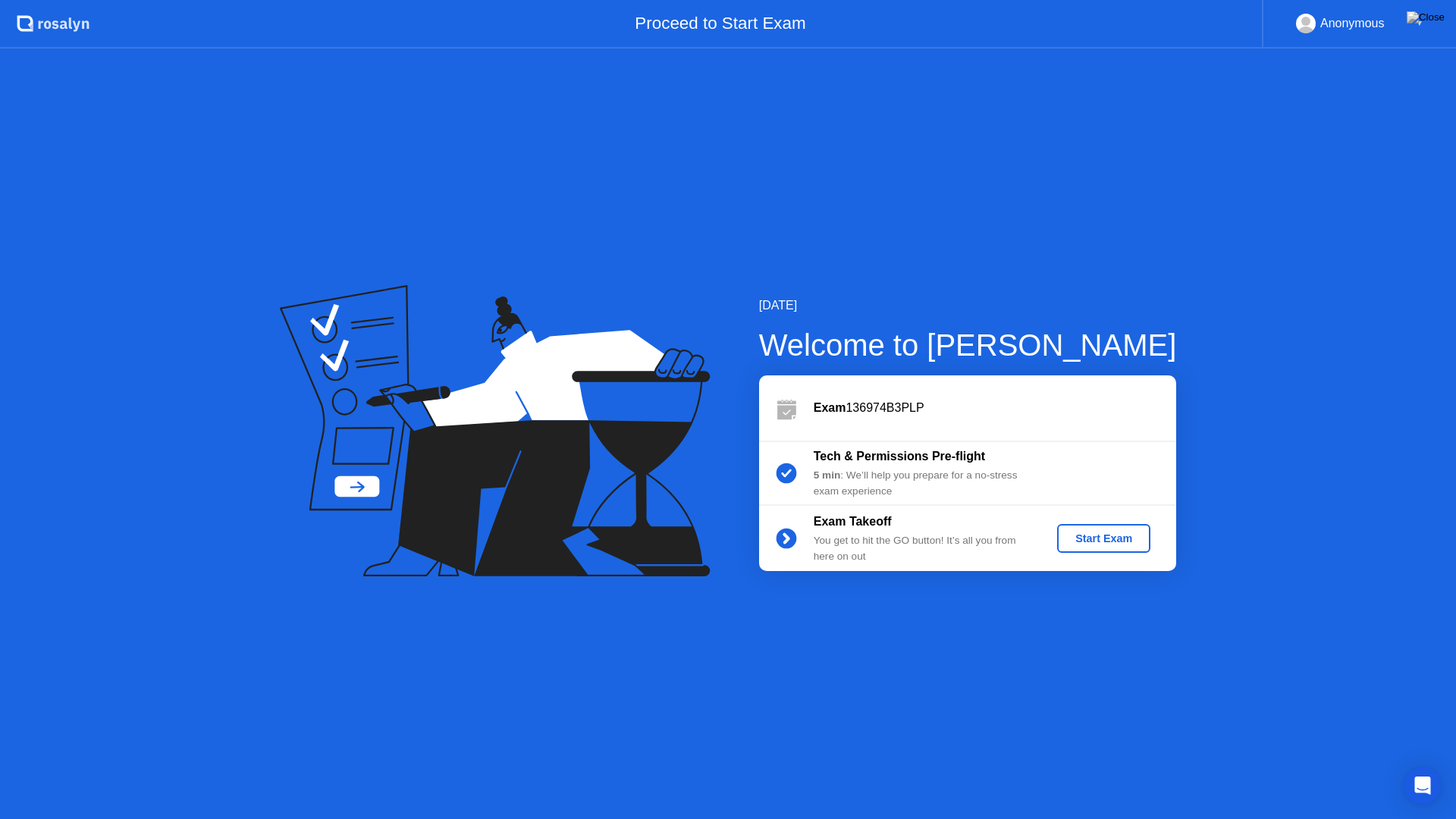
click at [1116, 540] on div "Start Exam" at bounding box center [1104, 538] width 81 height 12
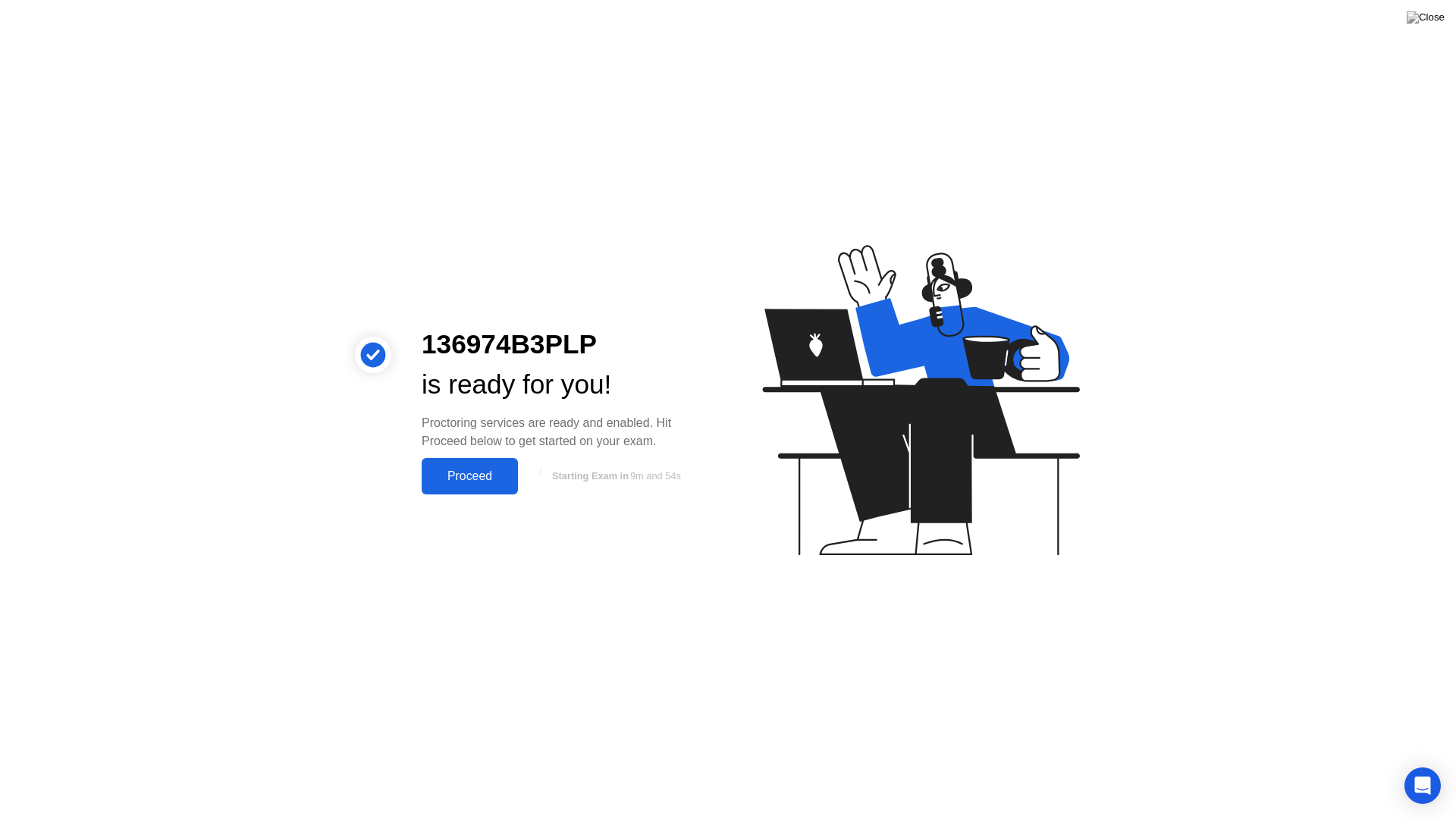
click at [461, 477] on div "Proceed" at bounding box center [470, 476] width 87 height 14
